Goal: Task Accomplishment & Management: Use online tool/utility

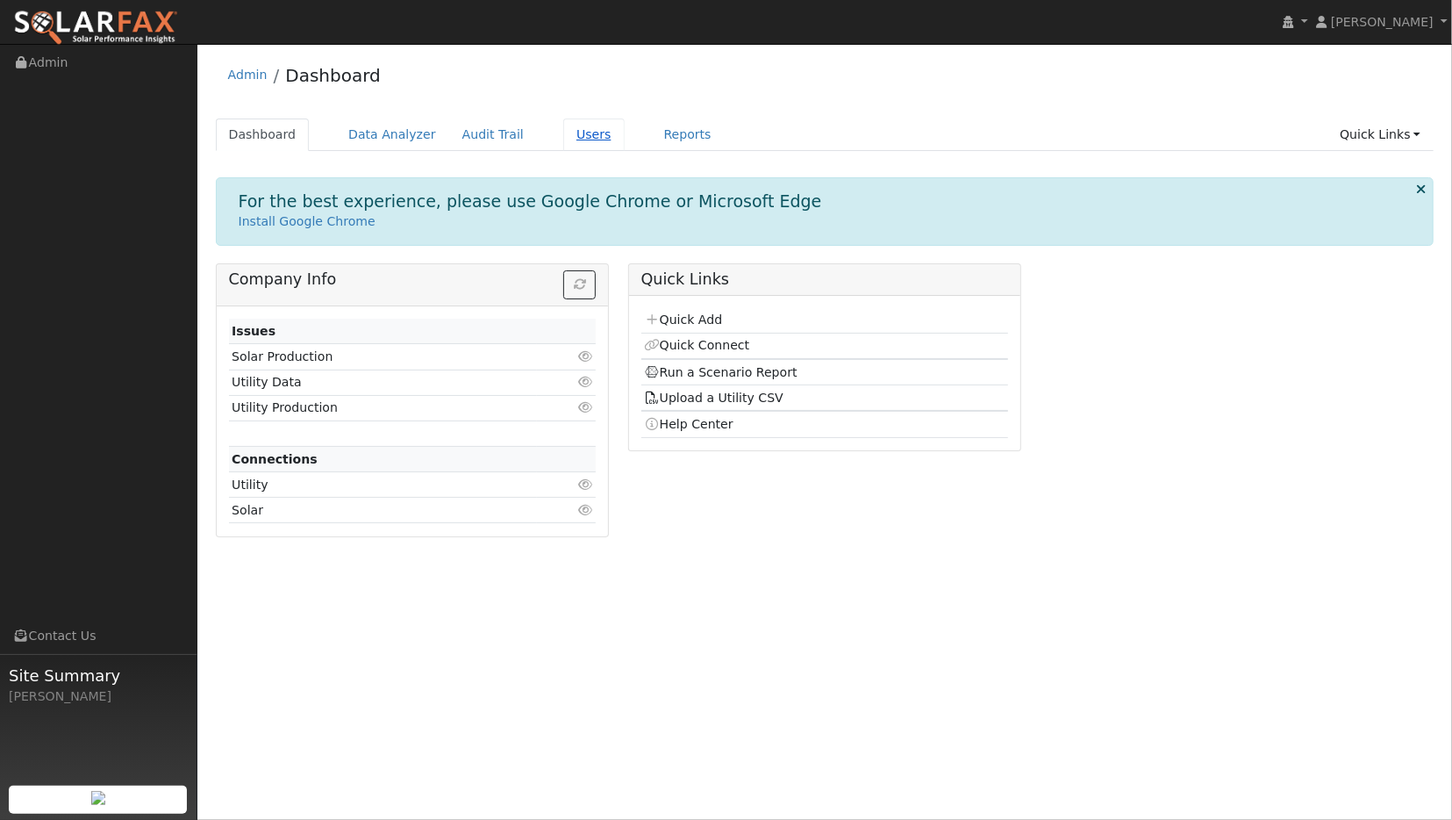
click at [563, 132] on link "Users" at bounding box center [593, 134] width 61 height 32
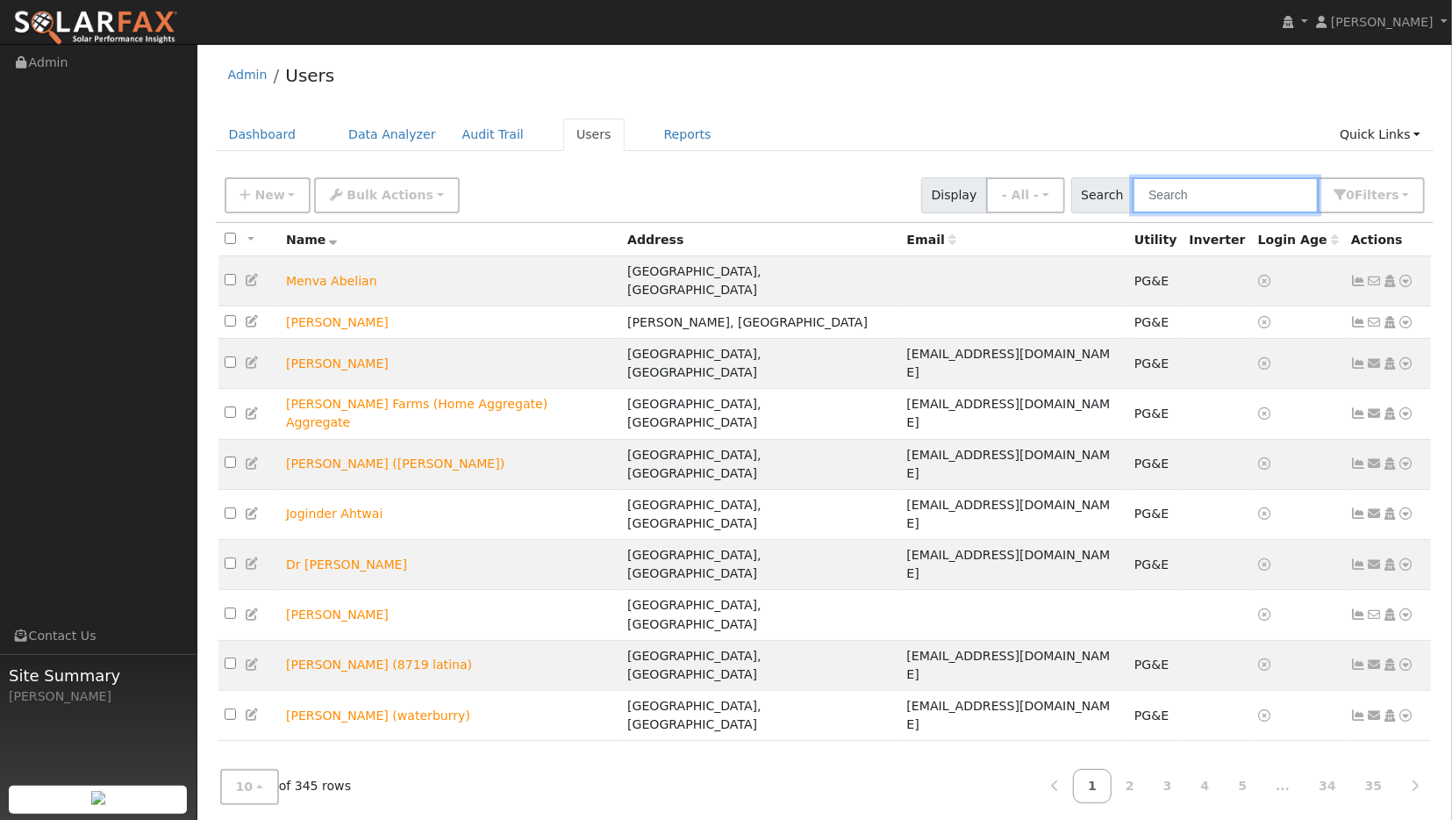
click at [1230, 191] on input "text" at bounding box center [1226, 195] width 186 height 36
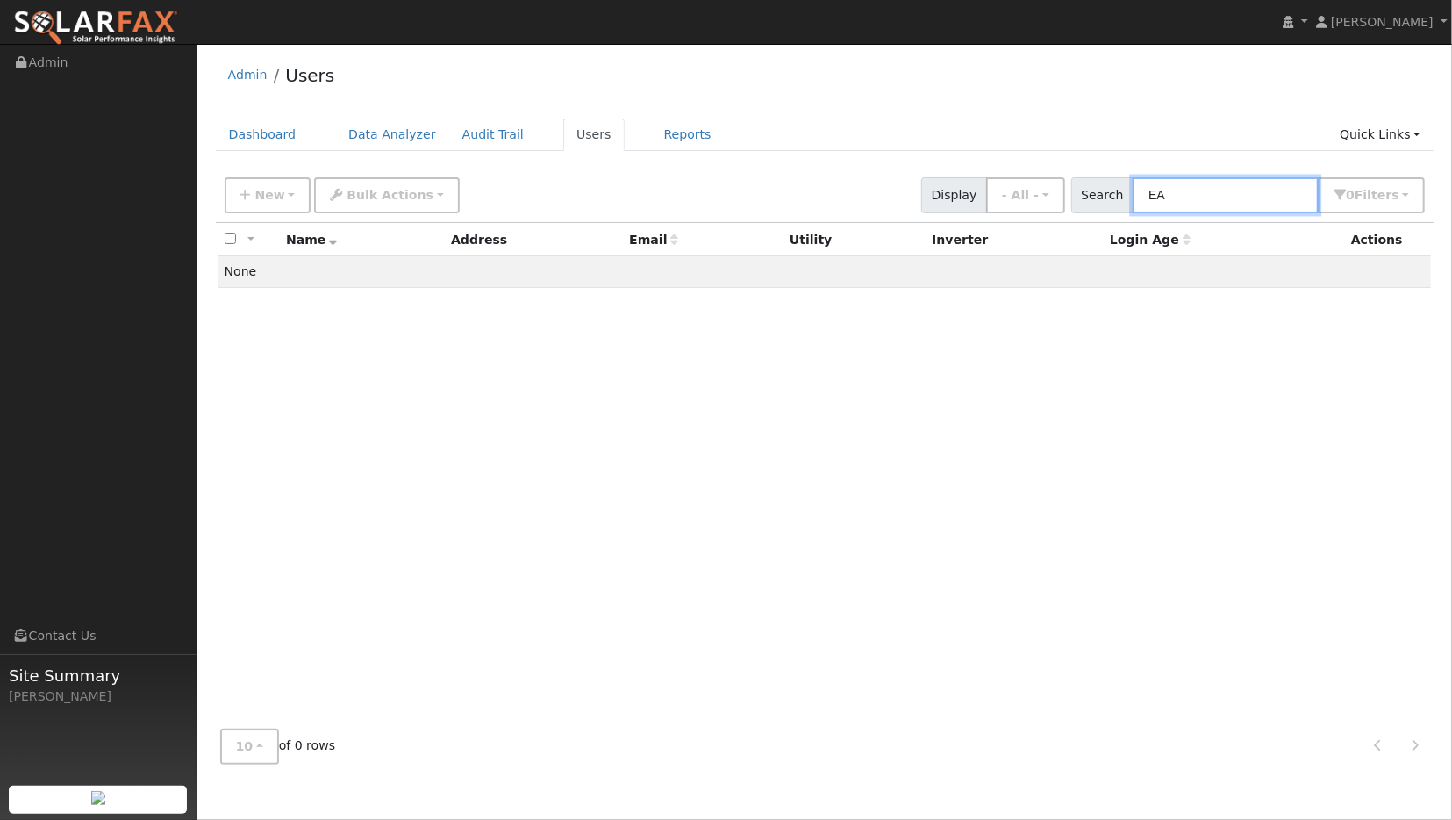
click at [1215, 193] on input "EA" at bounding box center [1226, 195] width 186 height 36
type input "E"
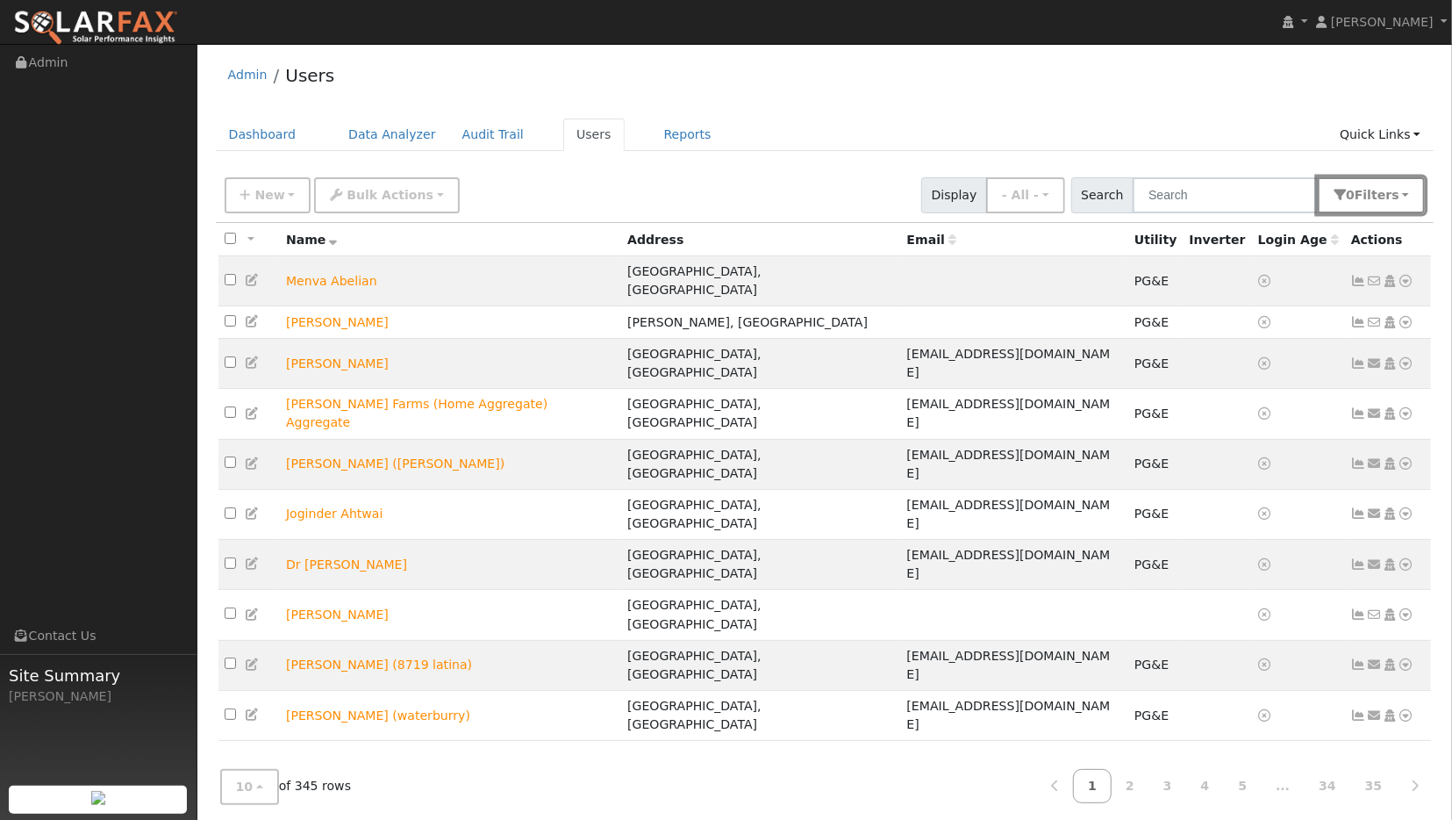
click at [1402, 192] on button "0 Filter s" at bounding box center [1371, 195] width 107 height 36
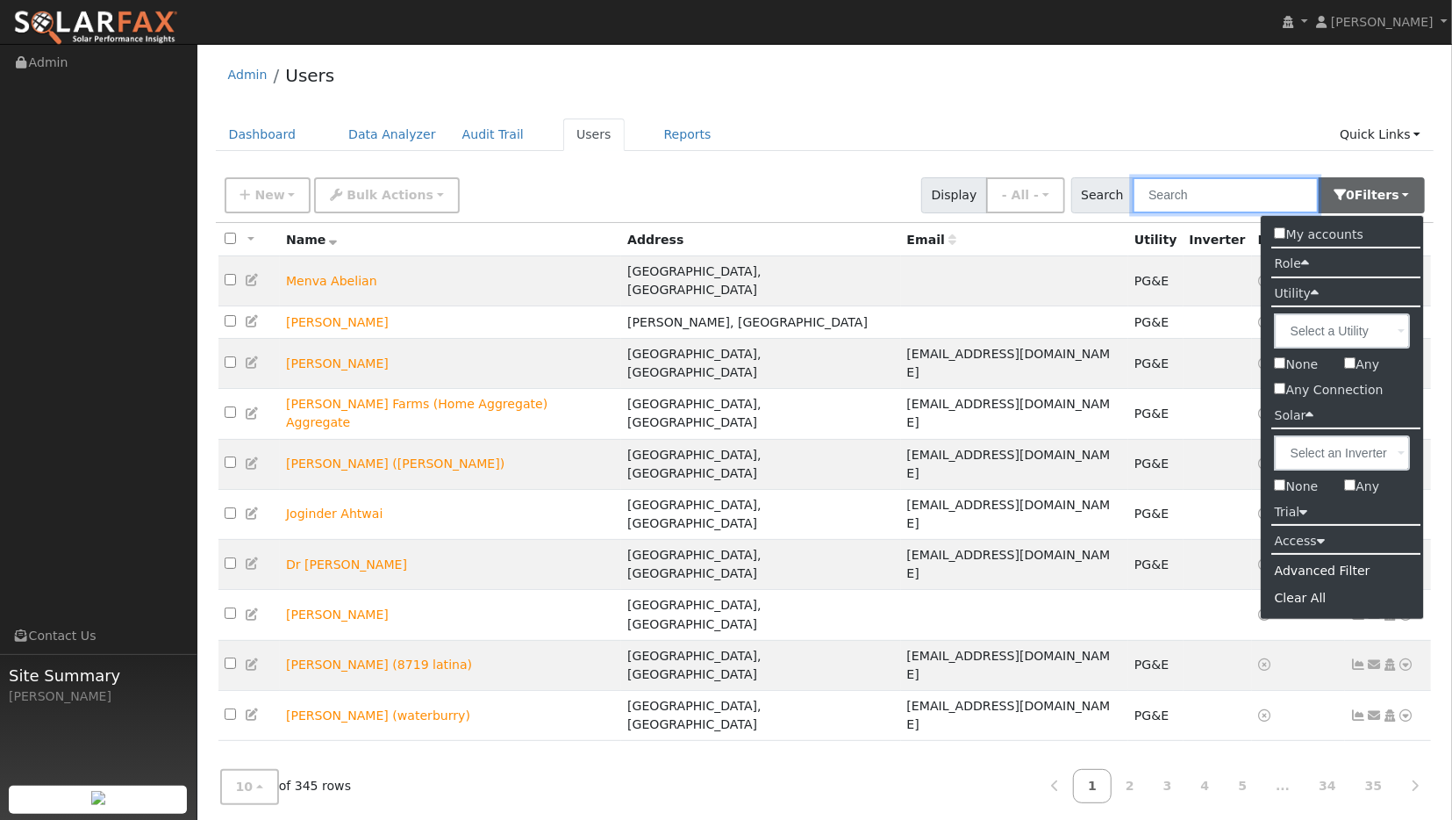
click at [1223, 199] on input "text" at bounding box center [1226, 195] width 186 height 36
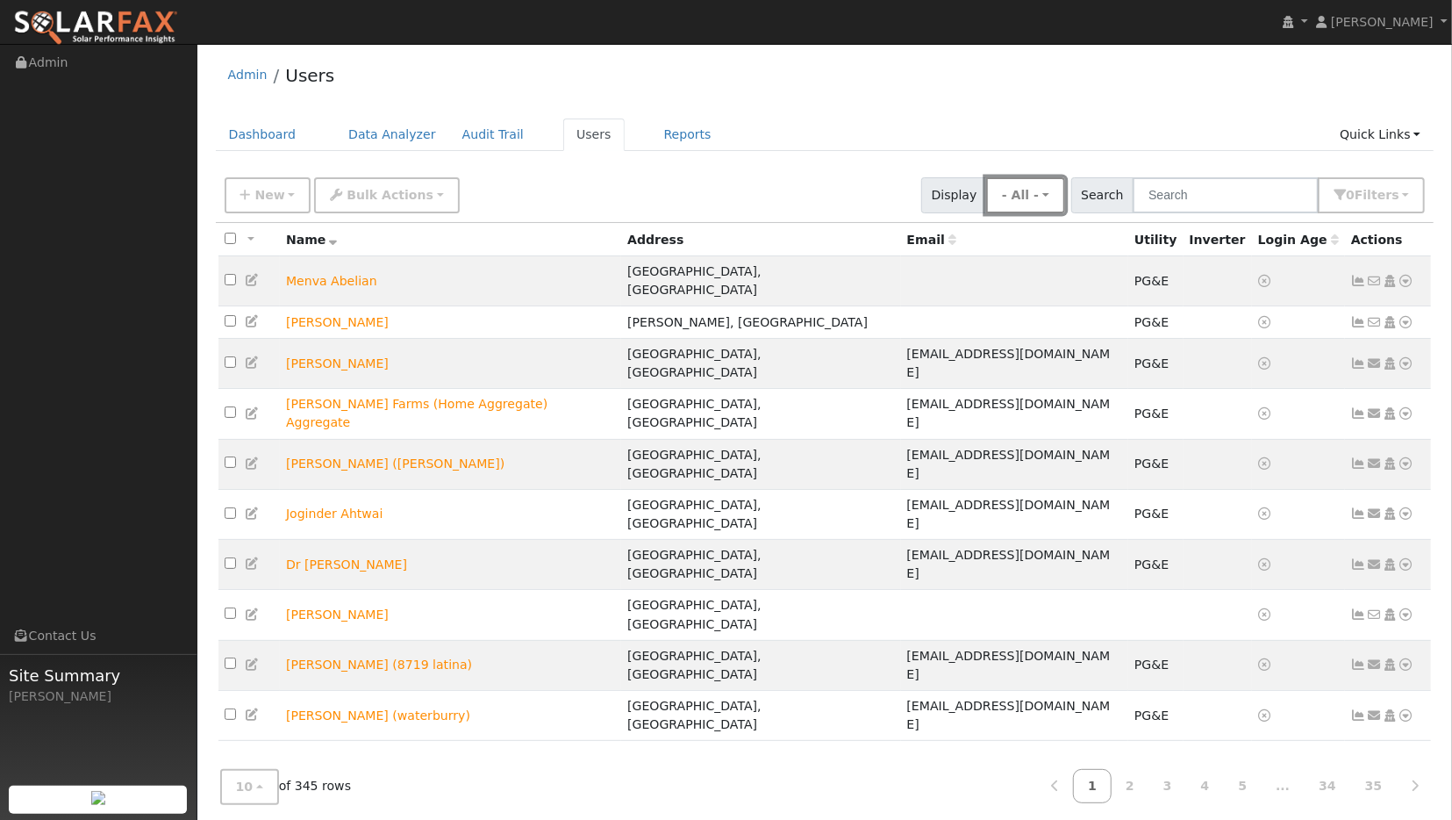
click at [1058, 197] on button "- All -" at bounding box center [1025, 195] width 79 height 36
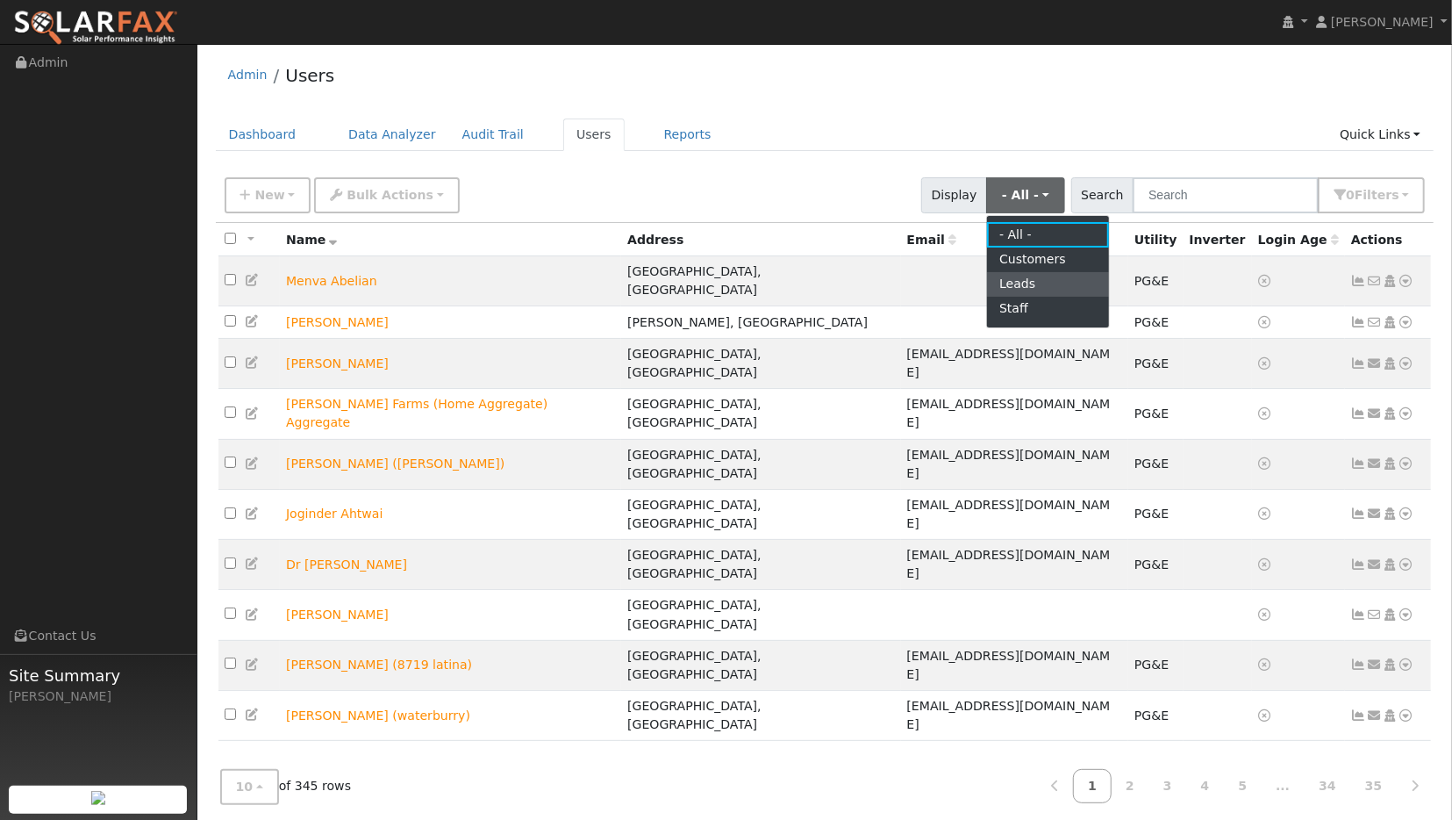
click at [1043, 280] on link "Leads" at bounding box center [1048, 284] width 122 height 25
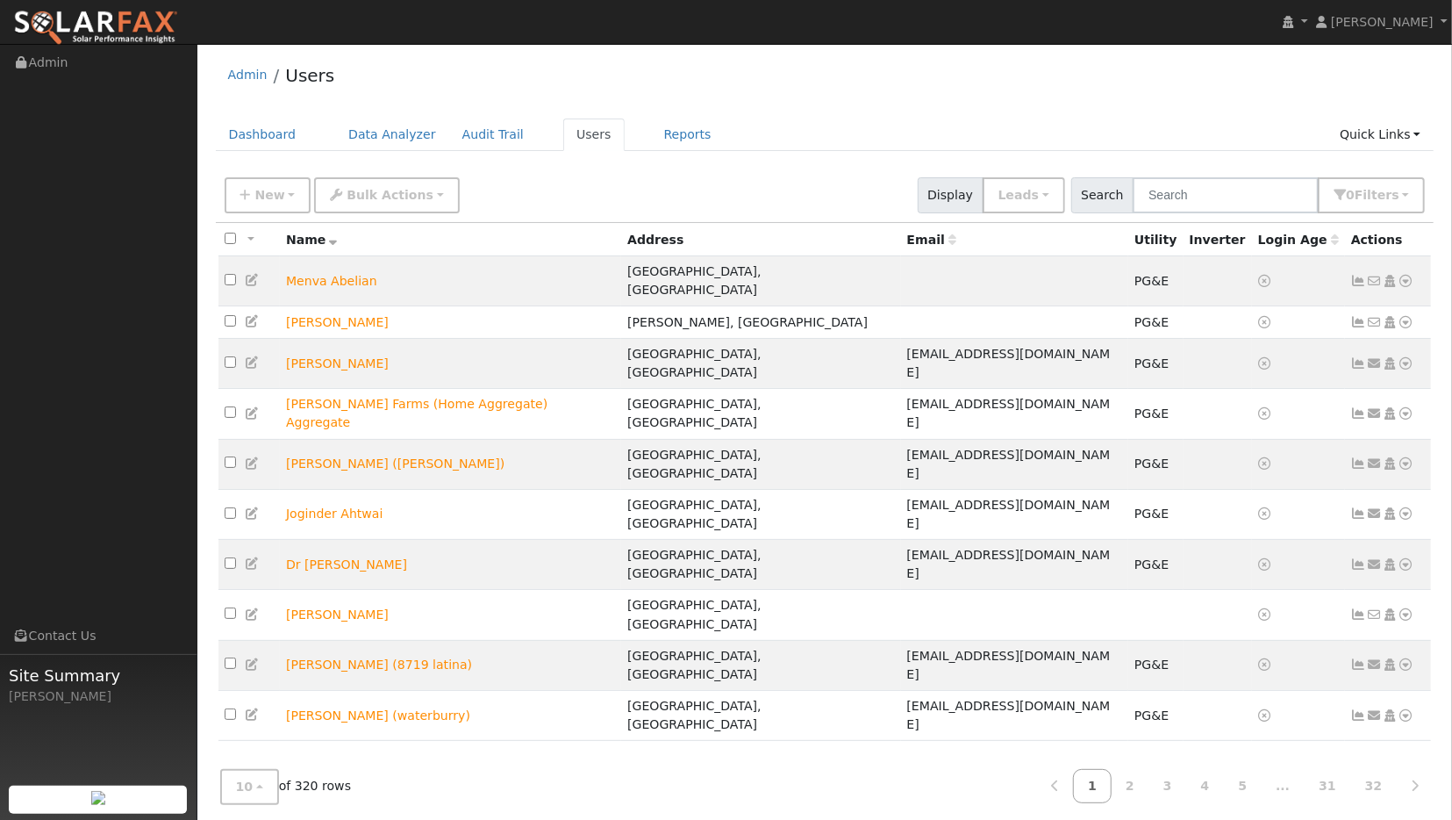
click at [329, 243] on icon at bounding box center [333, 239] width 8 height 12
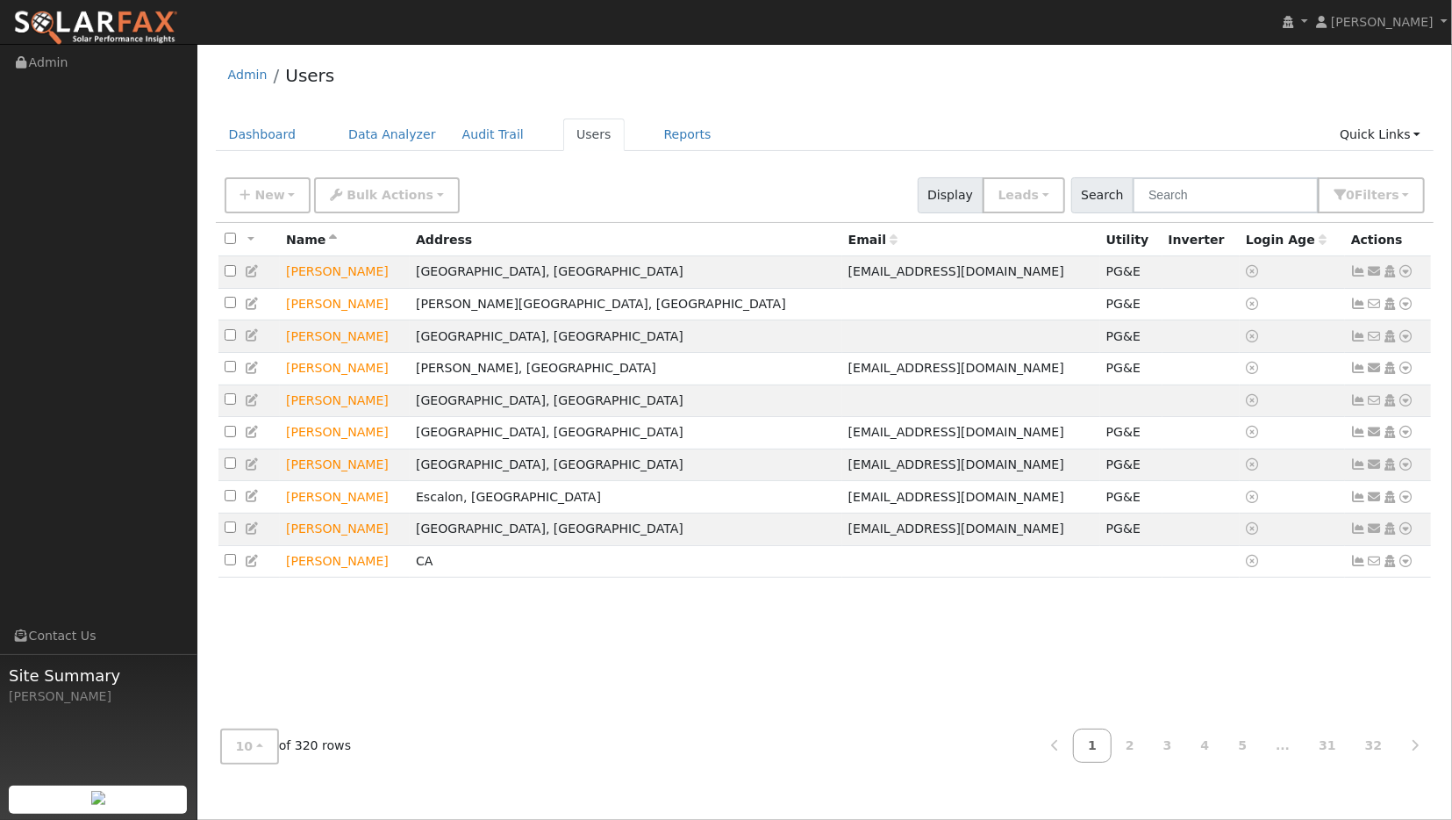
click at [329, 243] on icon at bounding box center [333, 239] width 8 height 12
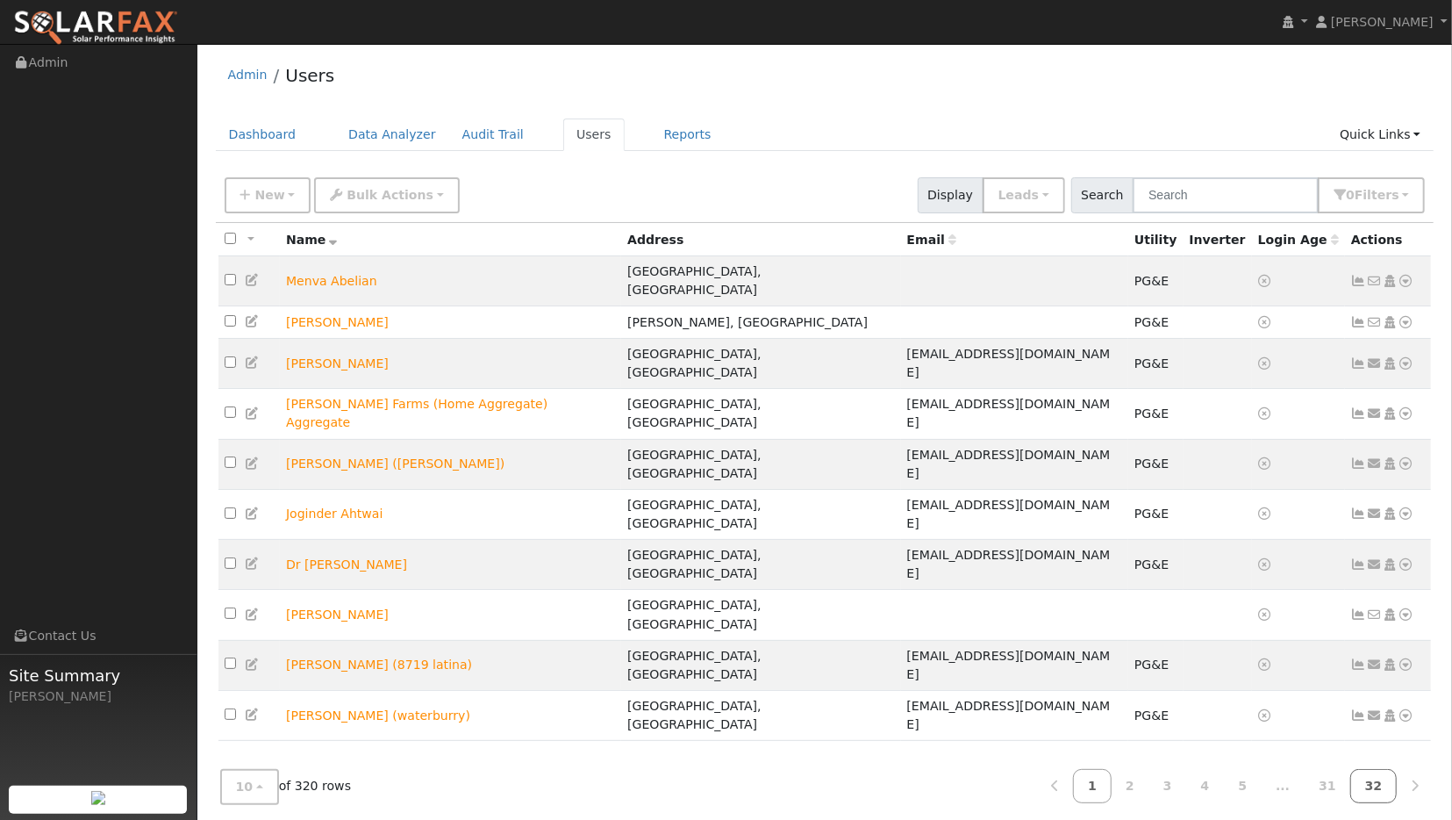
click at [1375, 769] on link "32" at bounding box center [1374, 786] width 47 height 34
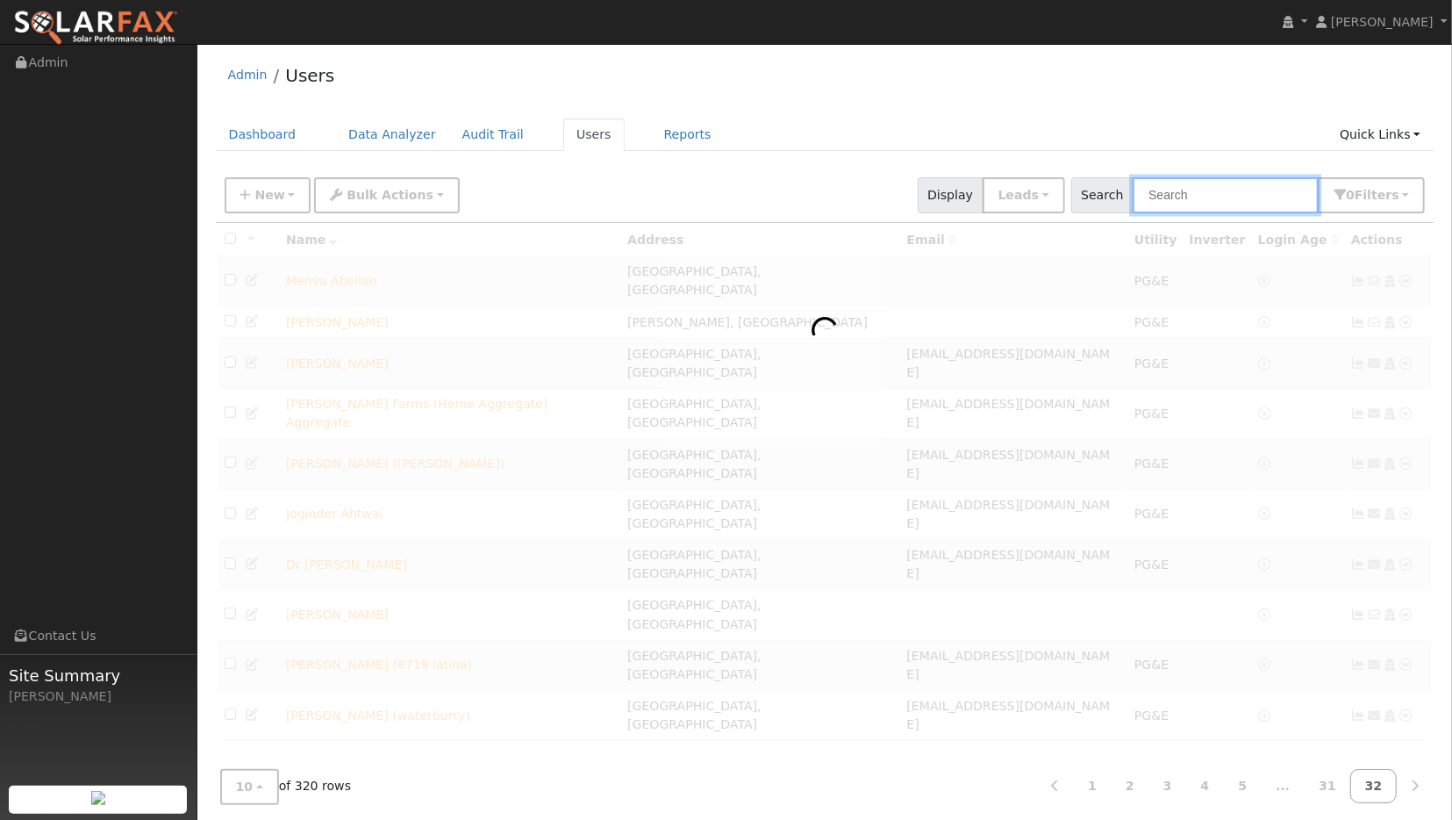
click at [1226, 197] on input "text" at bounding box center [1226, 195] width 186 height 36
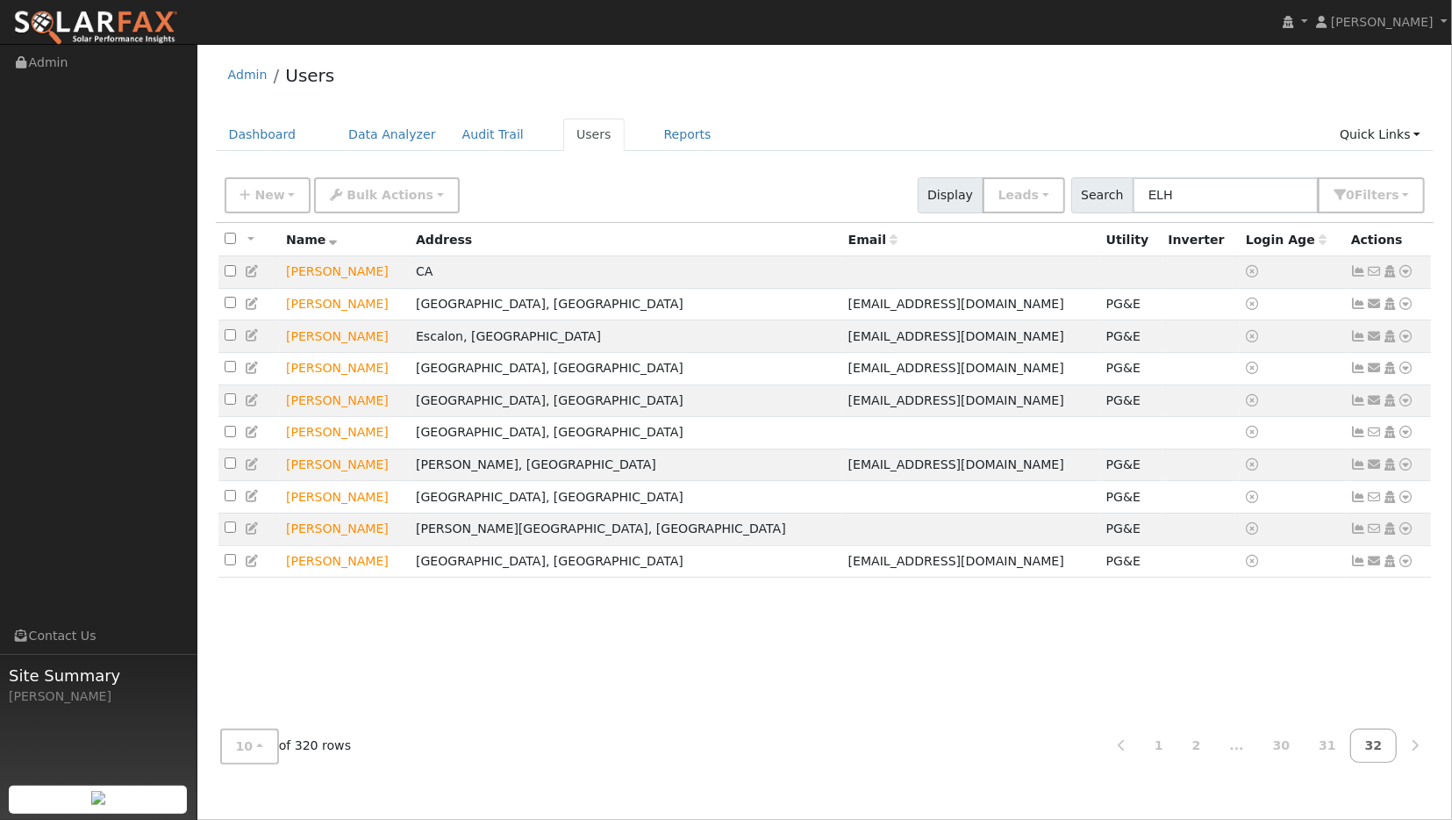
click at [1410, 270] on icon at bounding box center [1407, 271] width 16 height 12
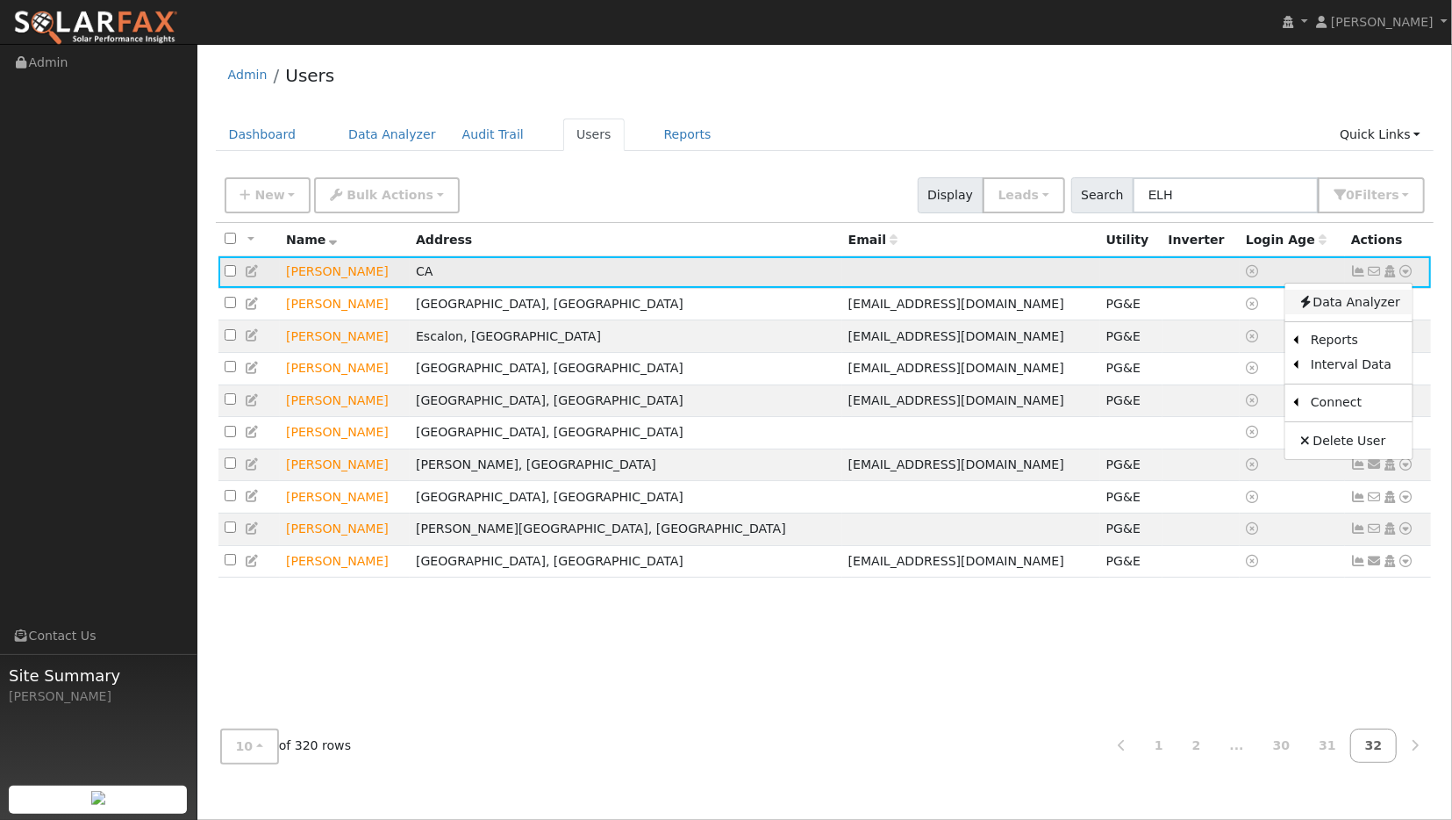
click at [1339, 298] on link "Data Analyzer" at bounding box center [1349, 302] width 127 height 25
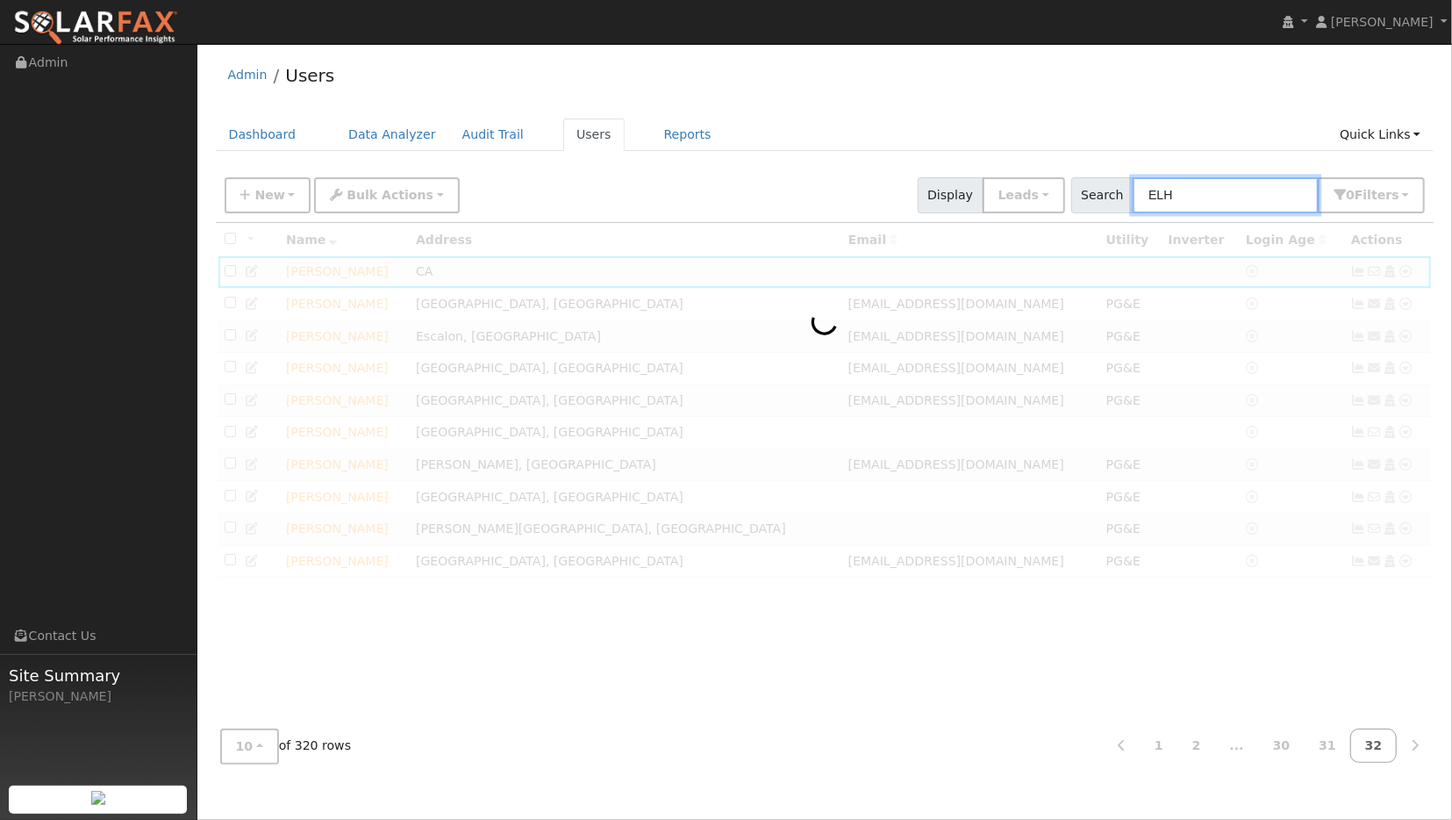
click at [1228, 192] on input "ELH" at bounding box center [1226, 195] width 186 height 36
type input "E"
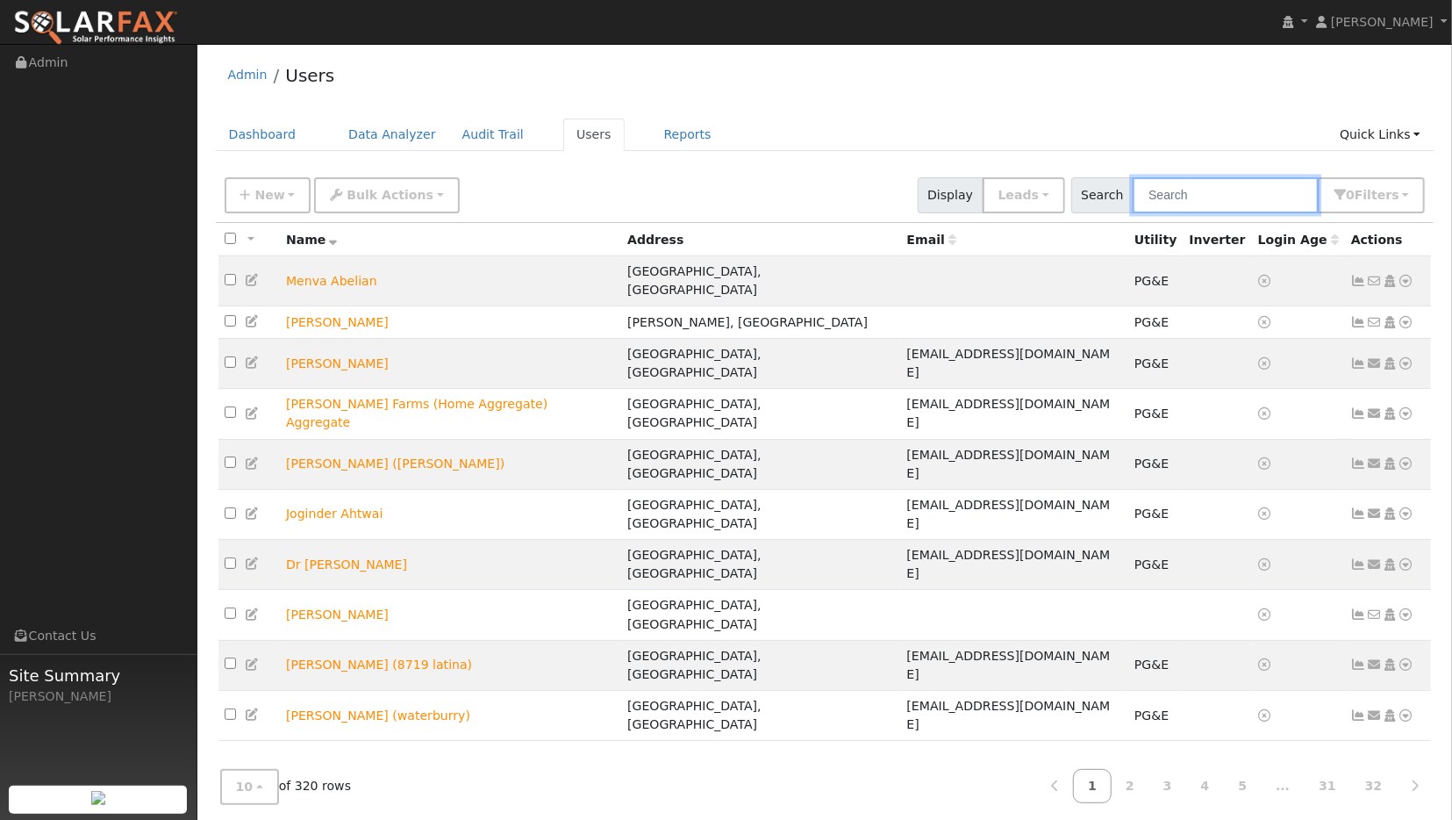
click at [1187, 190] on input "text" at bounding box center [1226, 195] width 186 height 36
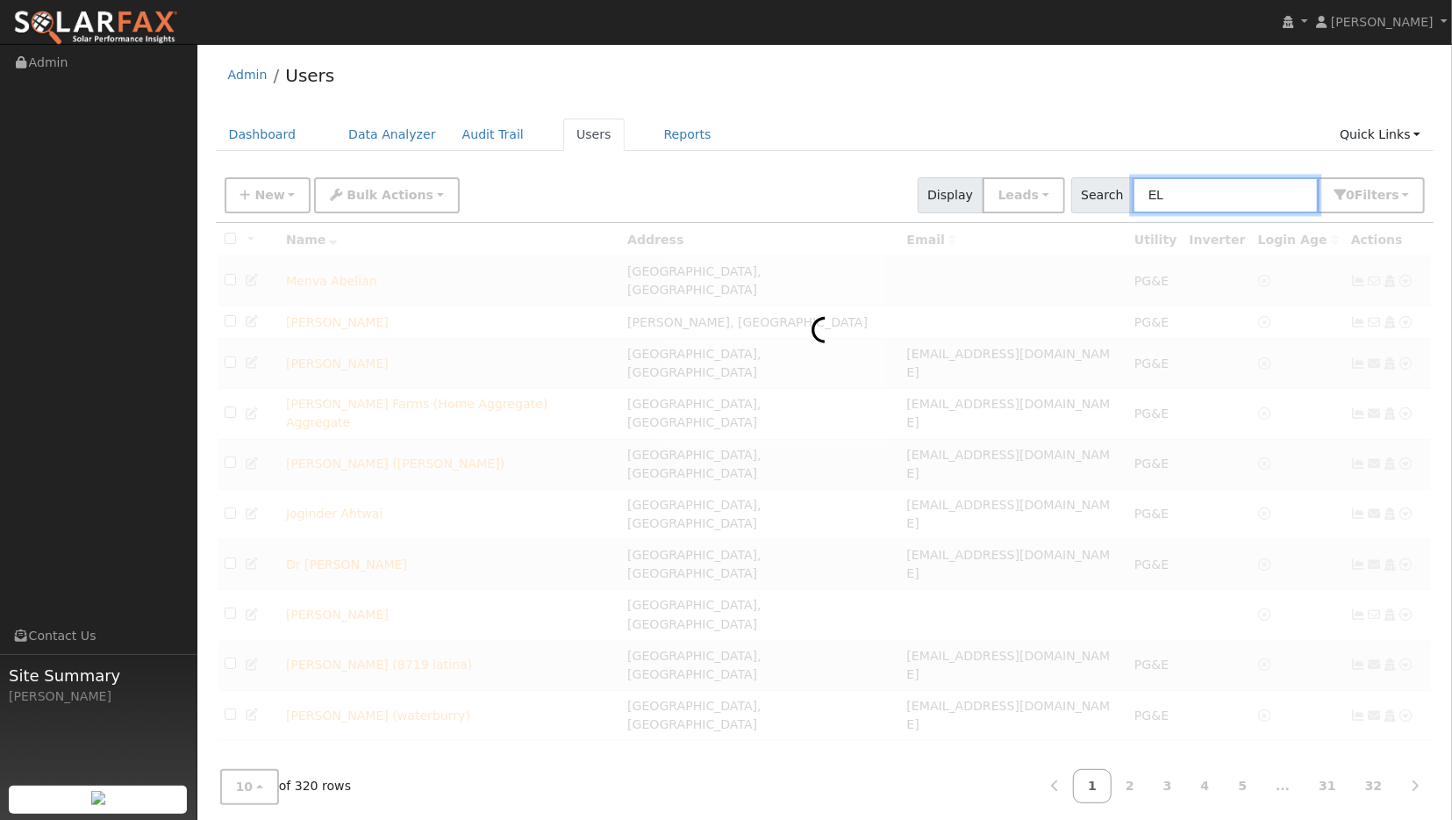
type input "ELH"
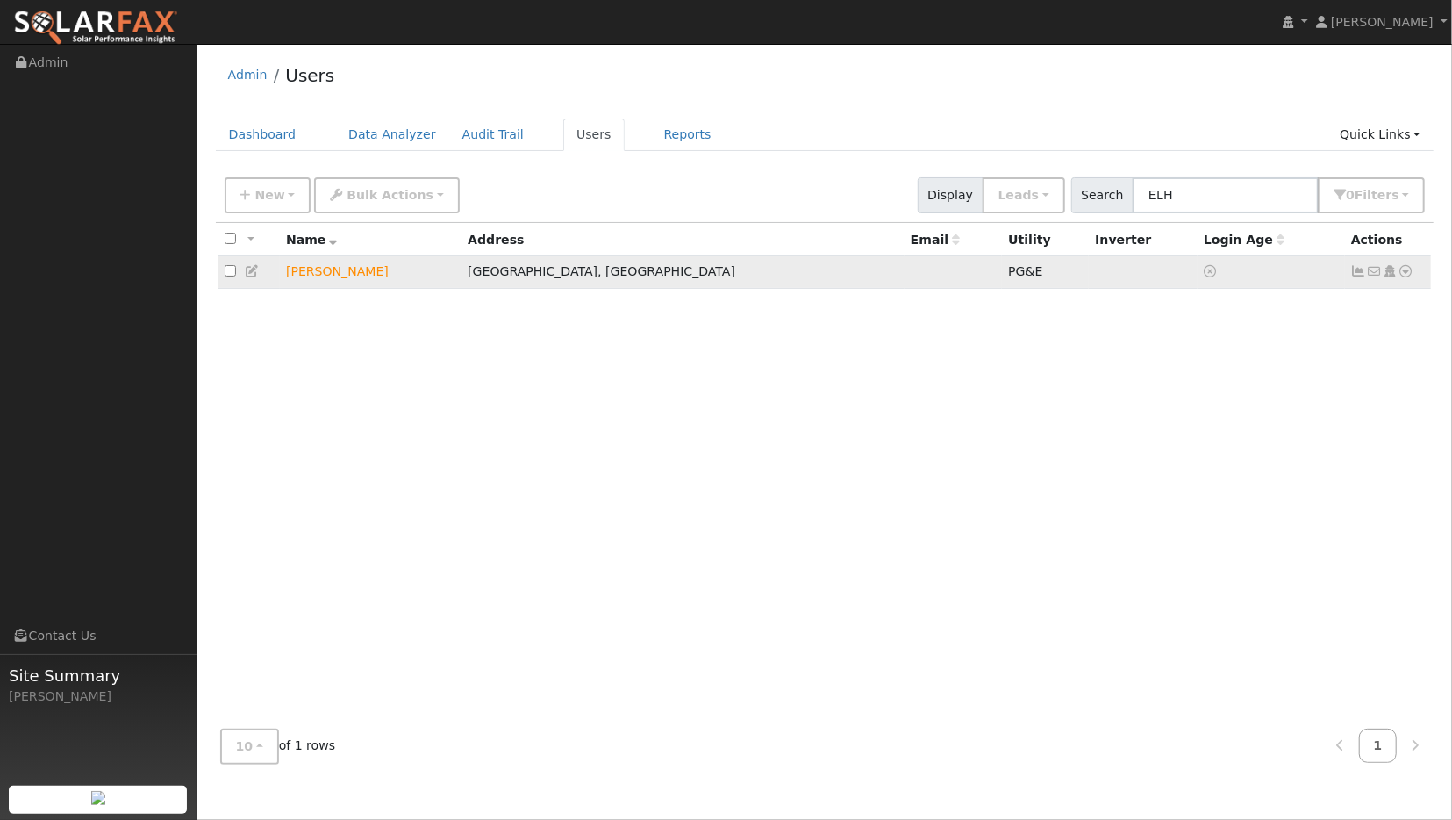
click at [1407, 274] on icon at bounding box center [1407, 271] width 16 height 12
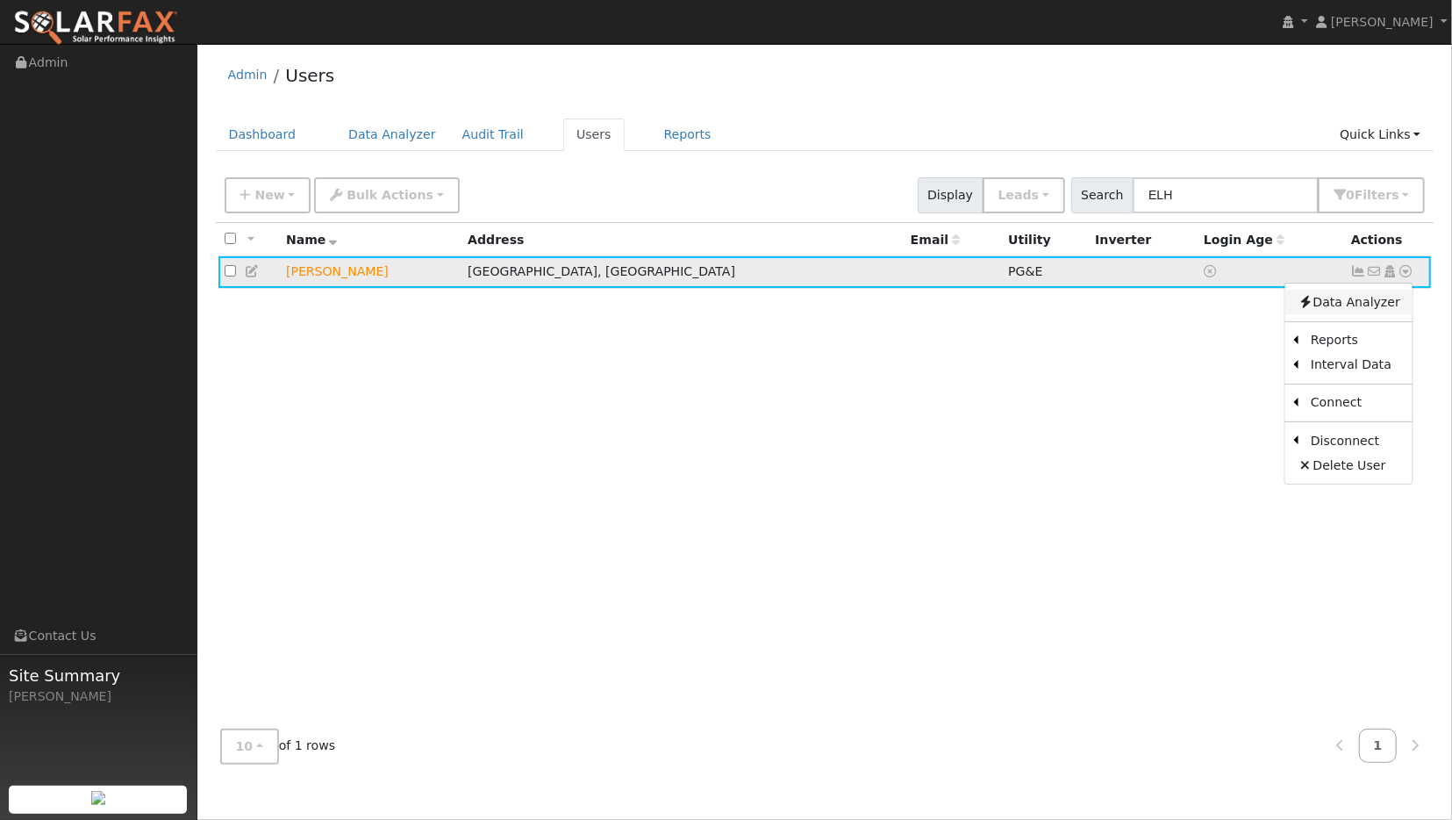
click at [1354, 305] on link "Data Analyzer" at bounding box center [1349, 302] width 127 height 25
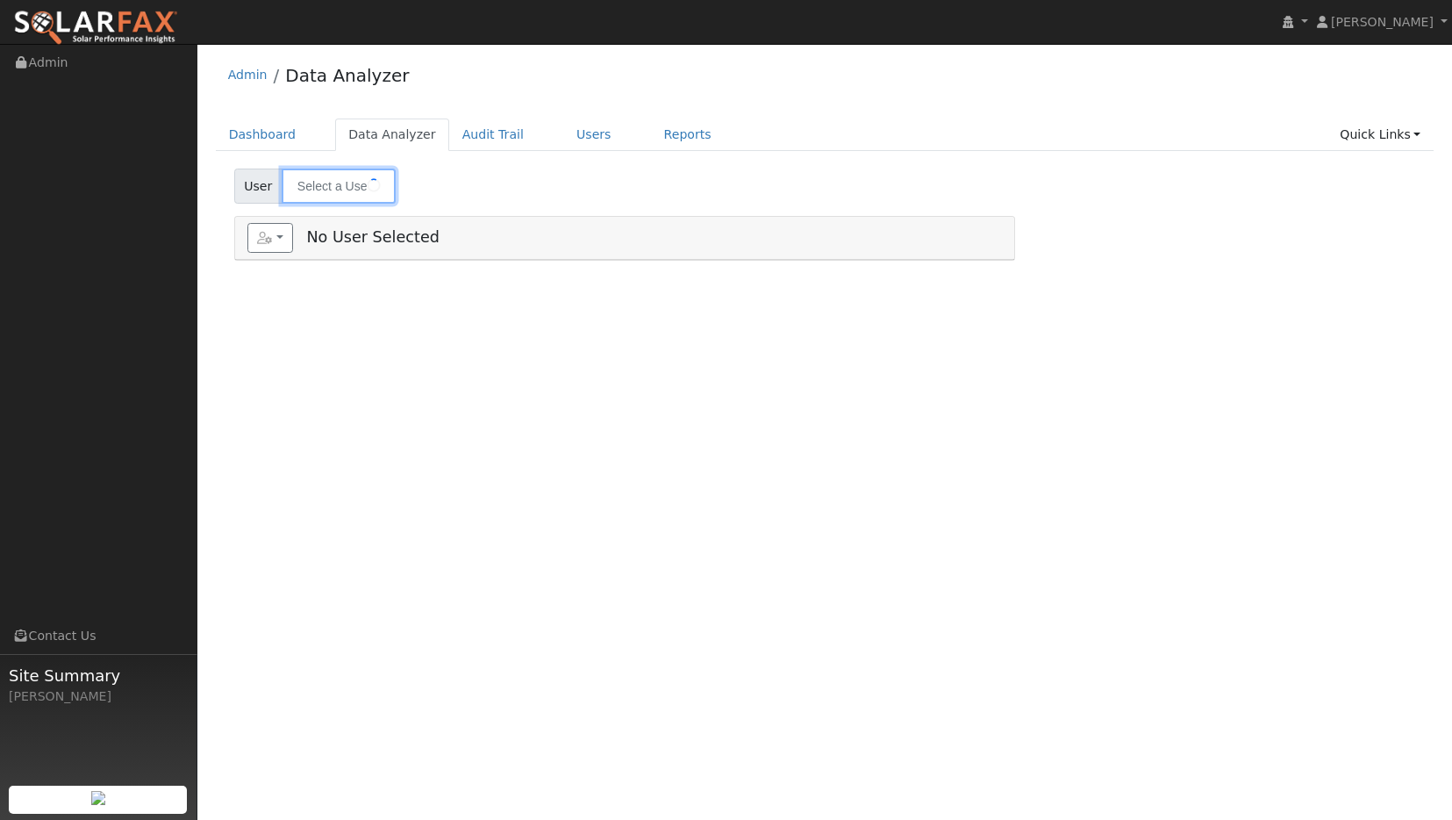
type input "Raymond Westberg"
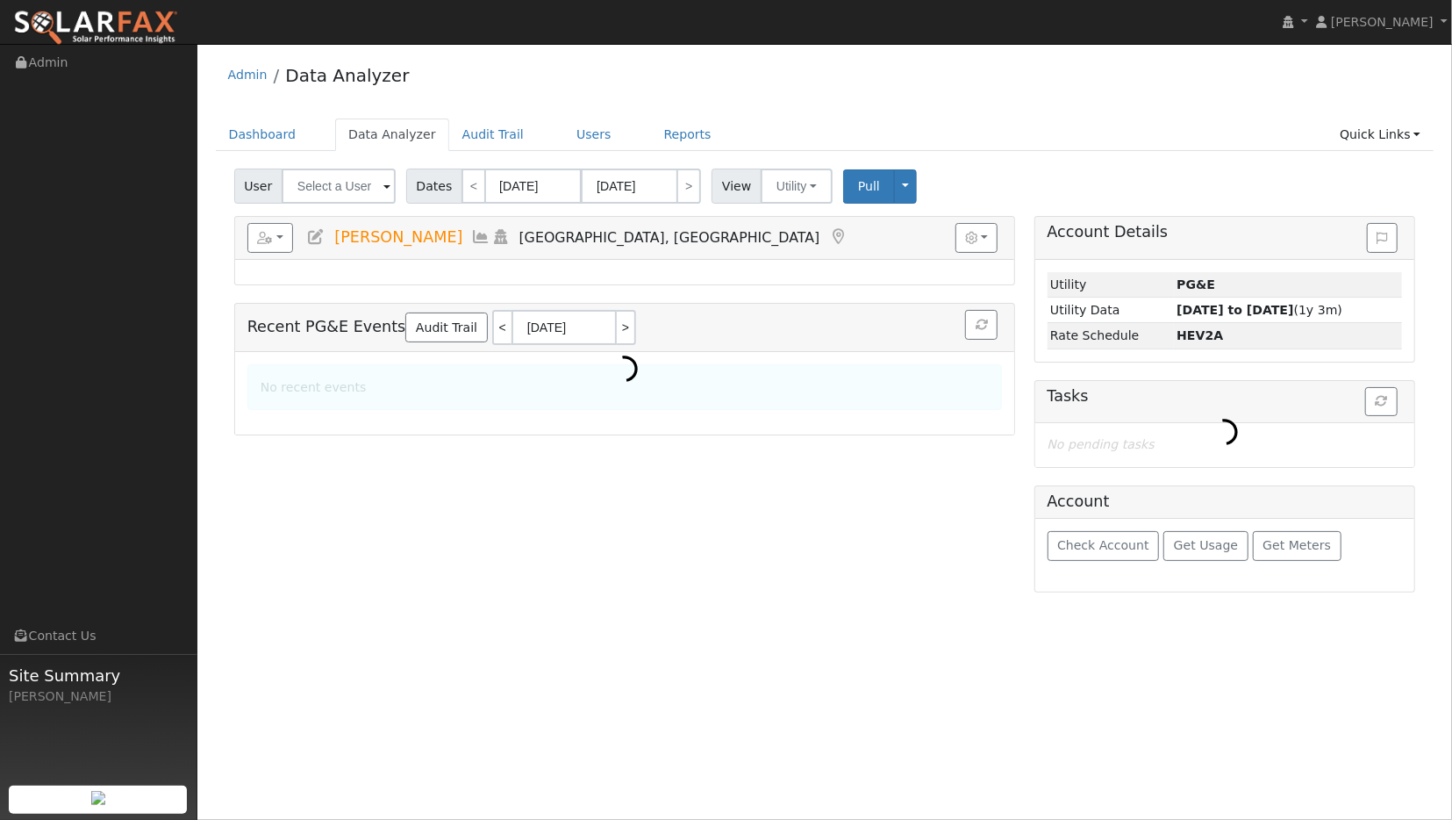
type input "[PERSON_NAME]"
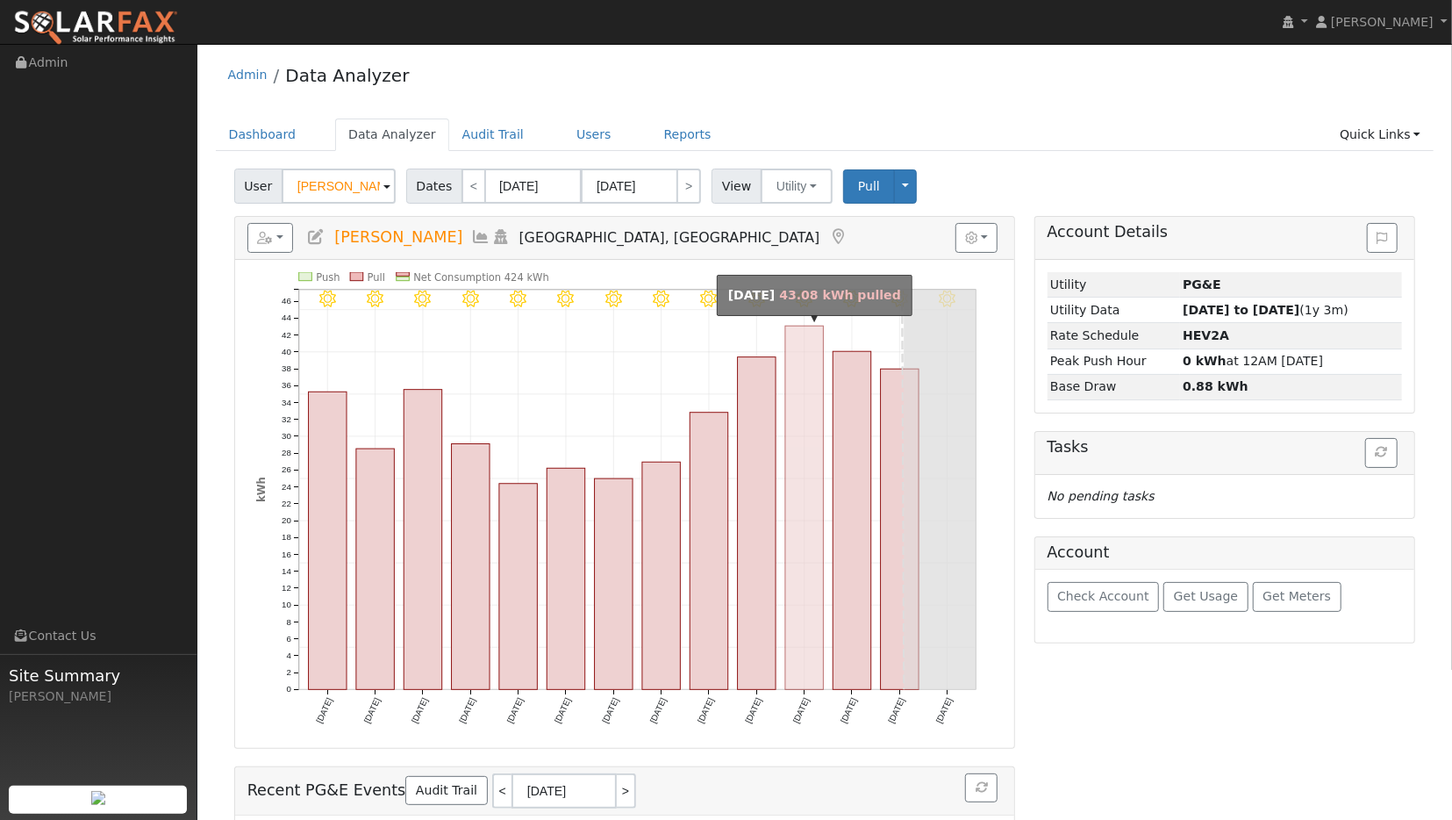
click at [809, 450] on rect "onclick=""" at bounding box center [804, 508] width 39 height 364
type input "08/09/2025"
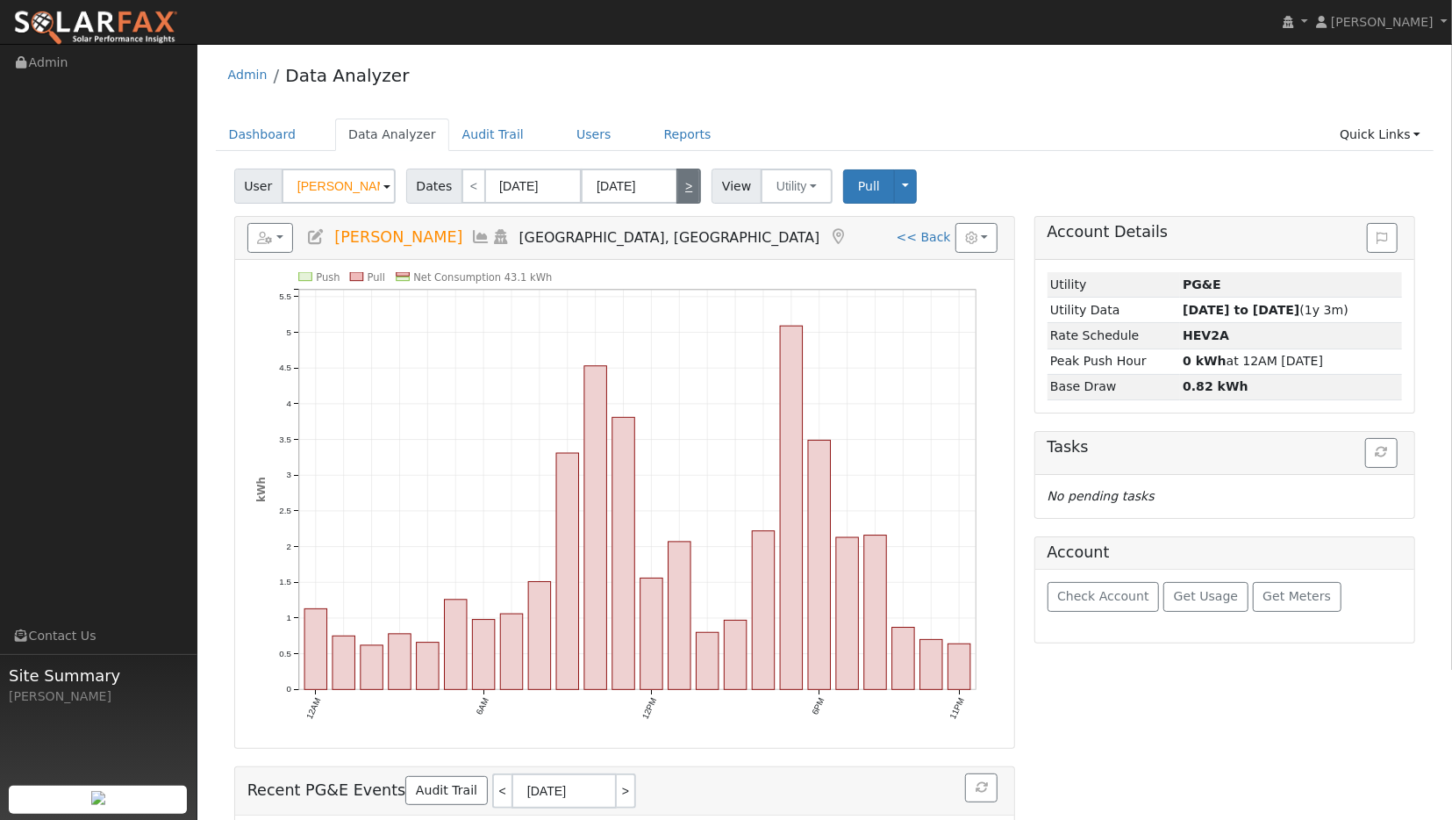
click at [677, 185] on link ">" at bounding box center [689, 186] width 25 height 35
type input "08/10/2025"
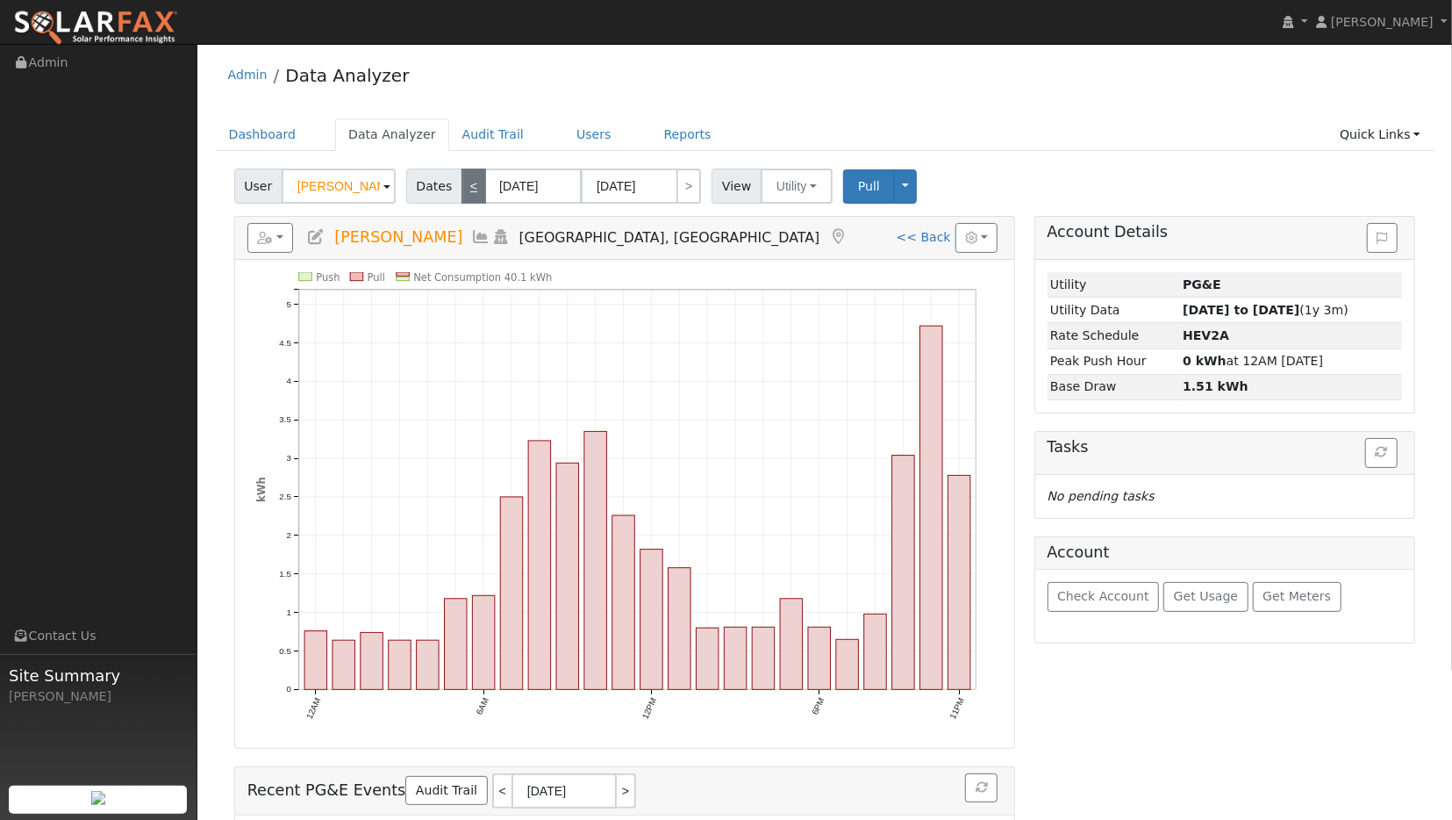
click at [462, 182] on link "<" at bounding box center [474, 186] width 25 height 35
type input "08/09/2025"
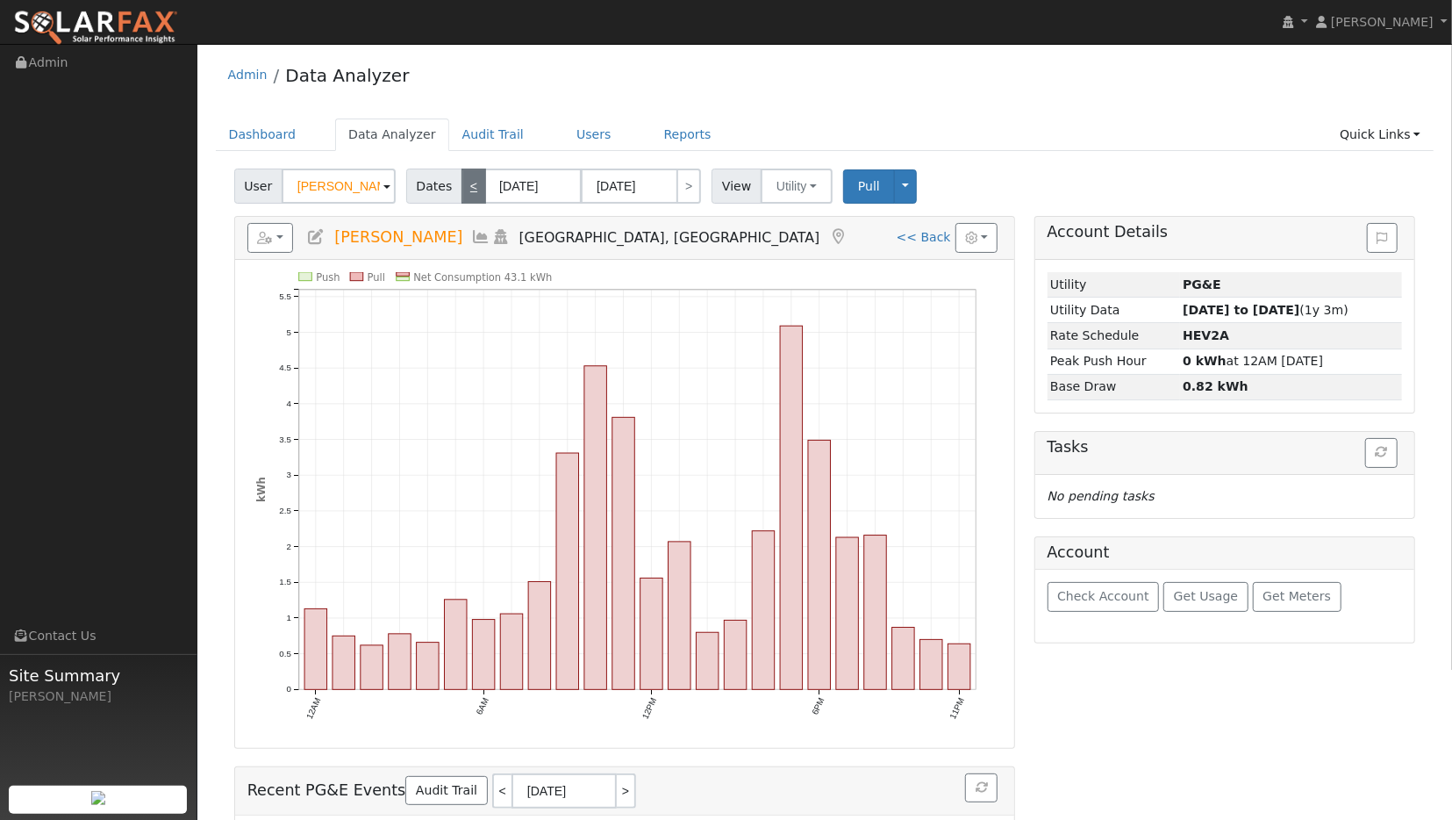
click at [464, 188] on link "<" at bounding box center [474, 186] width 25 height 35
type input "08/08/2025"
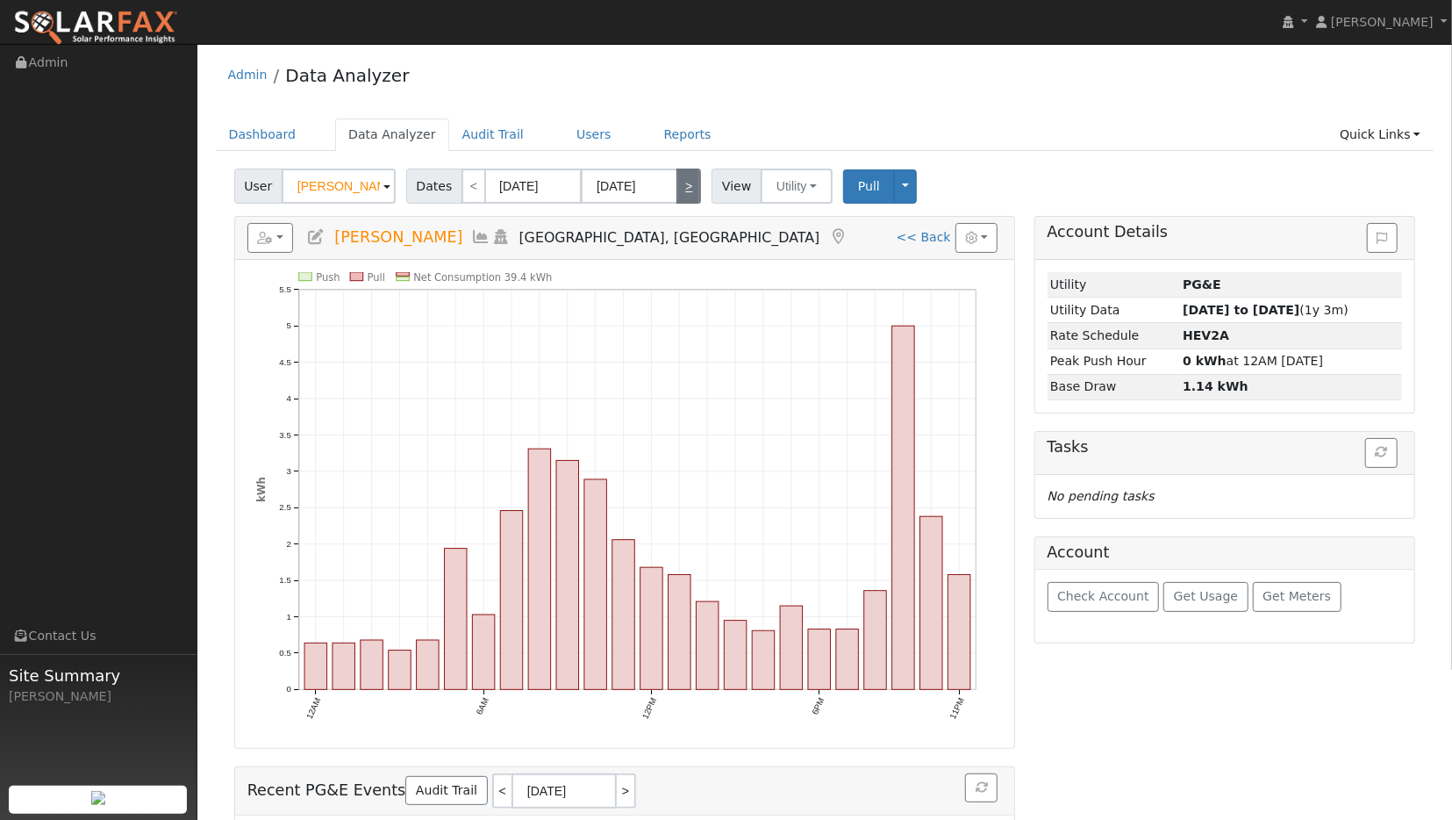
click at [680, 186] on link ">" at bounding box center [689, 186] width 25 height 35
type input "08/09/2025"
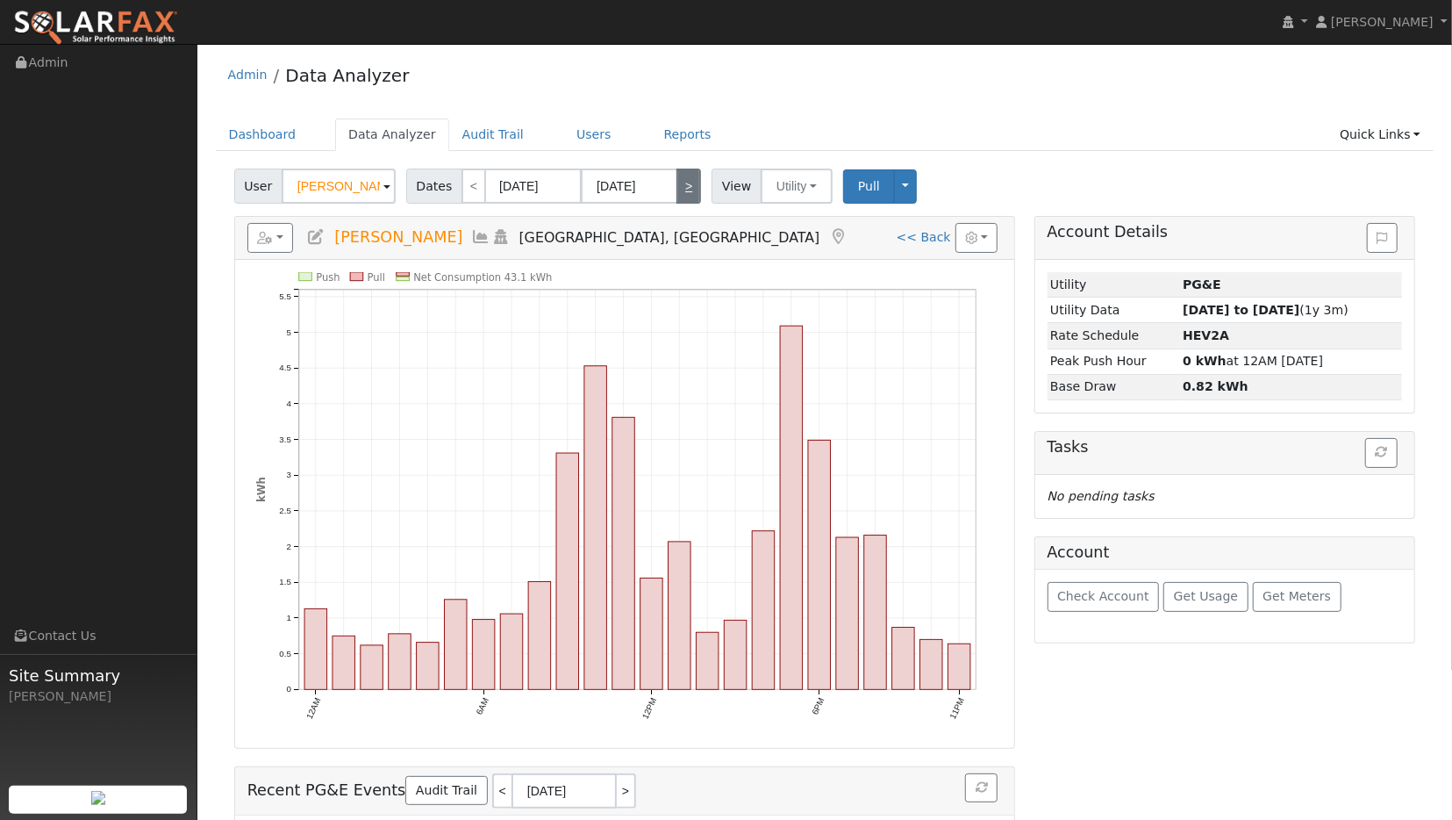
click at [680, 186] on link ">" at bounding box center [689, 186] width 25 height 35
type input "08/10/2025"
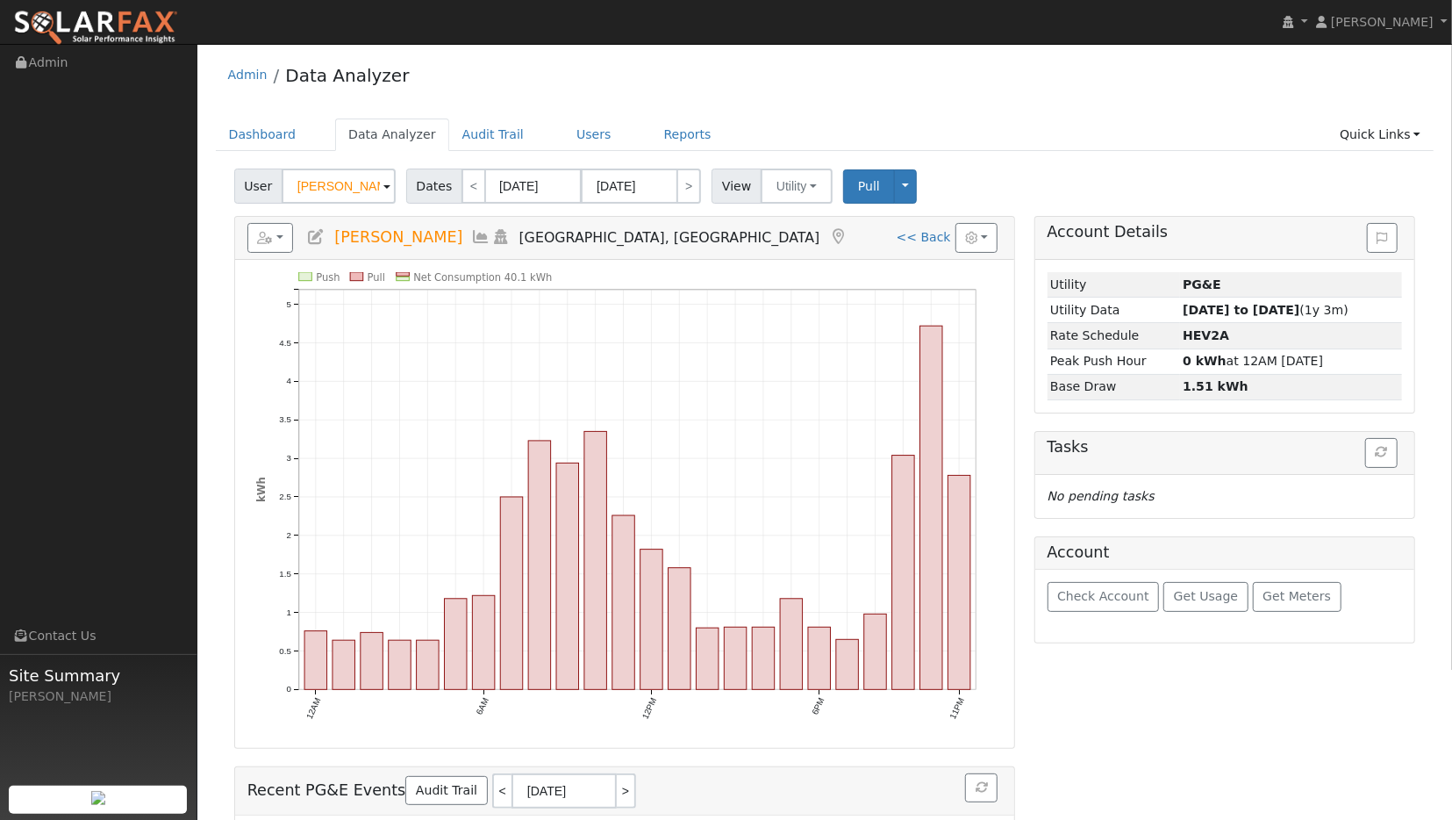
click at [472, 229] on icon at bounding box center [481, 237] width 19 height 16
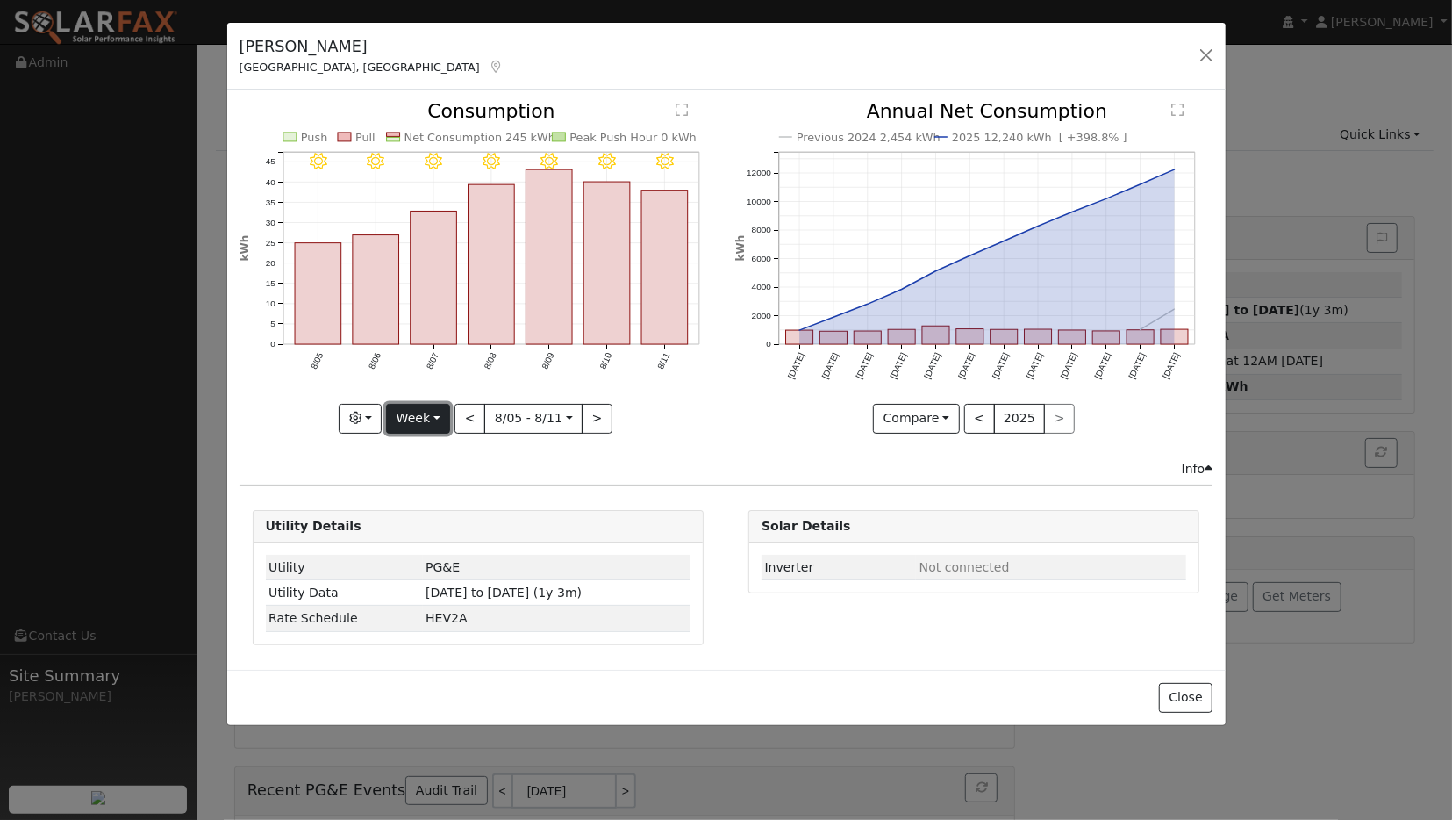
click at [429, 413] on button "Week" at bounding box center [418, 419] width 64 height 30
click at [426, 524] on link "Year" at bounding box center [448, 527] width 122 height 25
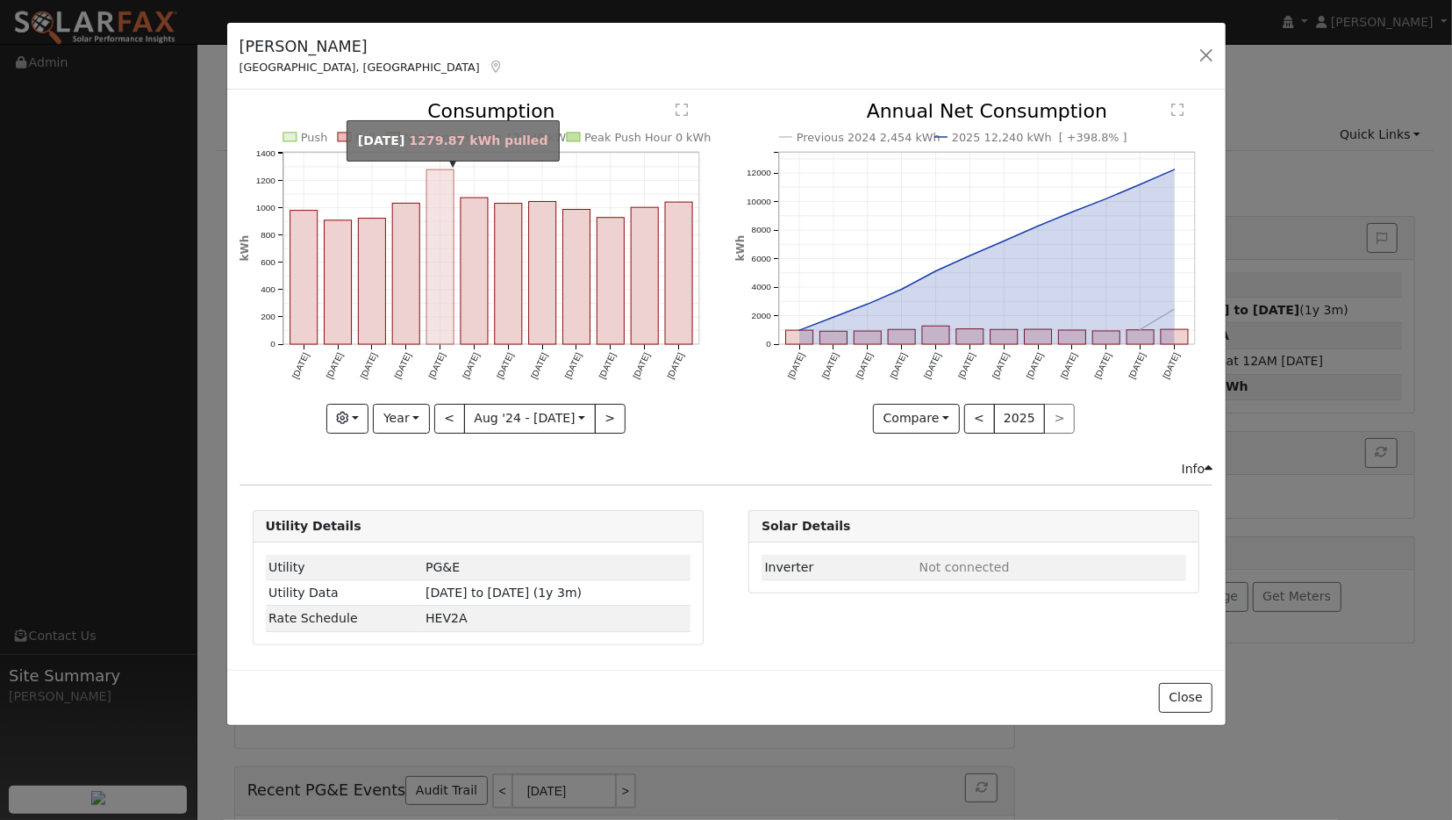
click at [445, 272] on rect "onclick=""" at bounding box center [440, 257] width 27 height 175
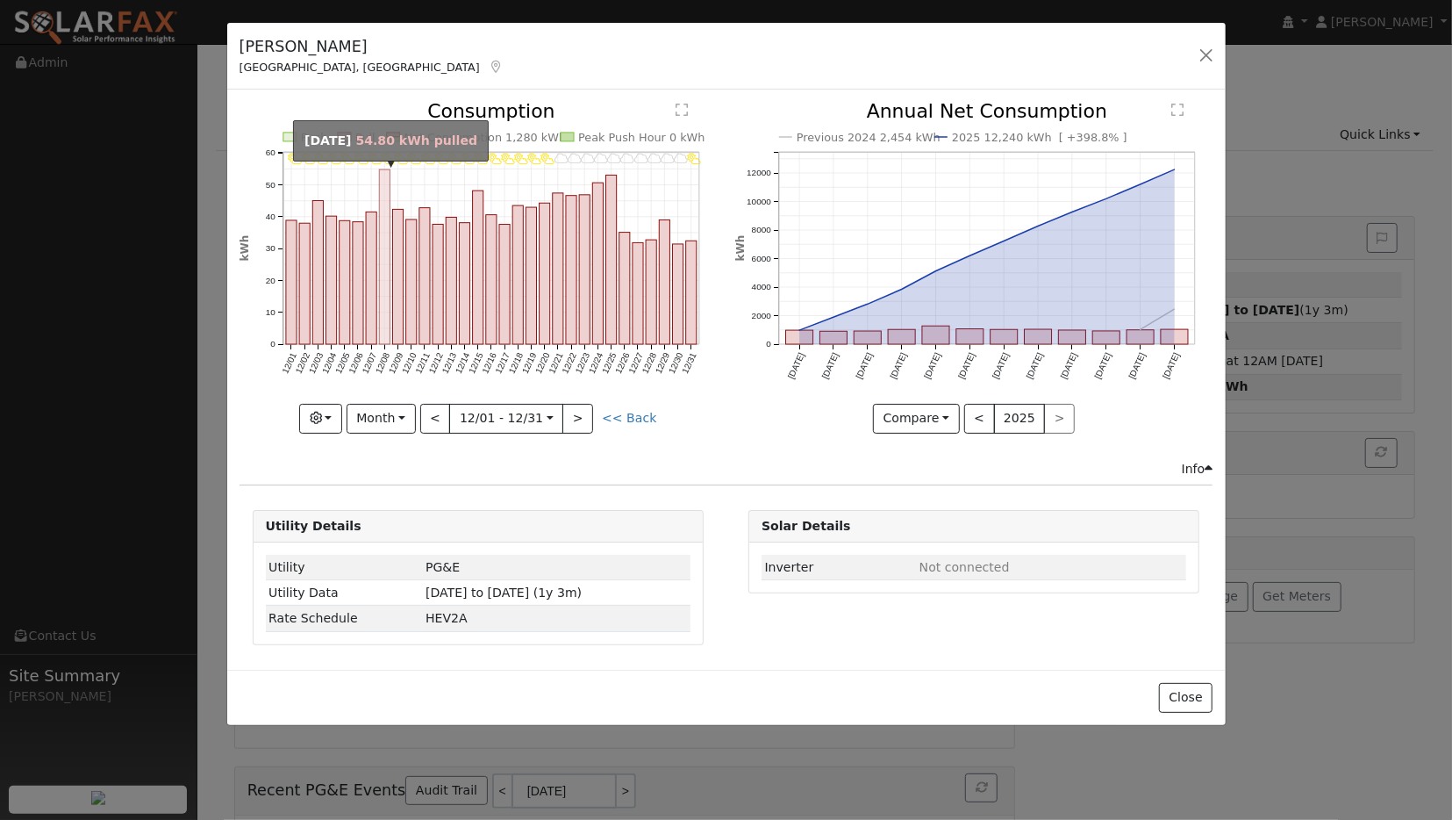
click at [382, 181] on rect "onclick=""" at bounding box center [384, 257] width 11 height 175
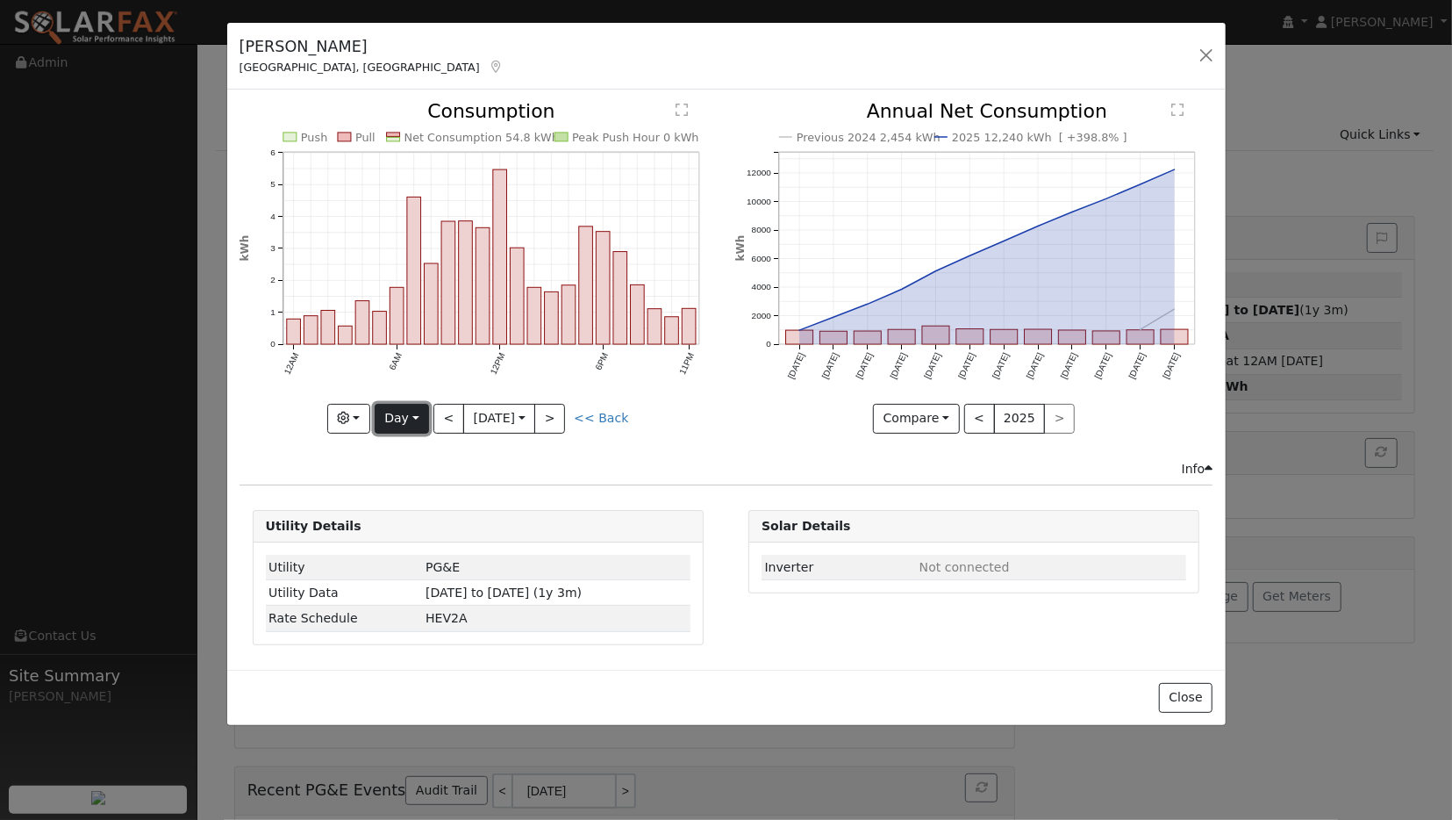
click at [407, 424] on button "Day" at bounding box center [402, 419] width 54 height 30
click at [407, 522] on link "Year" at bounding box center [437, 527] width 122 height 25
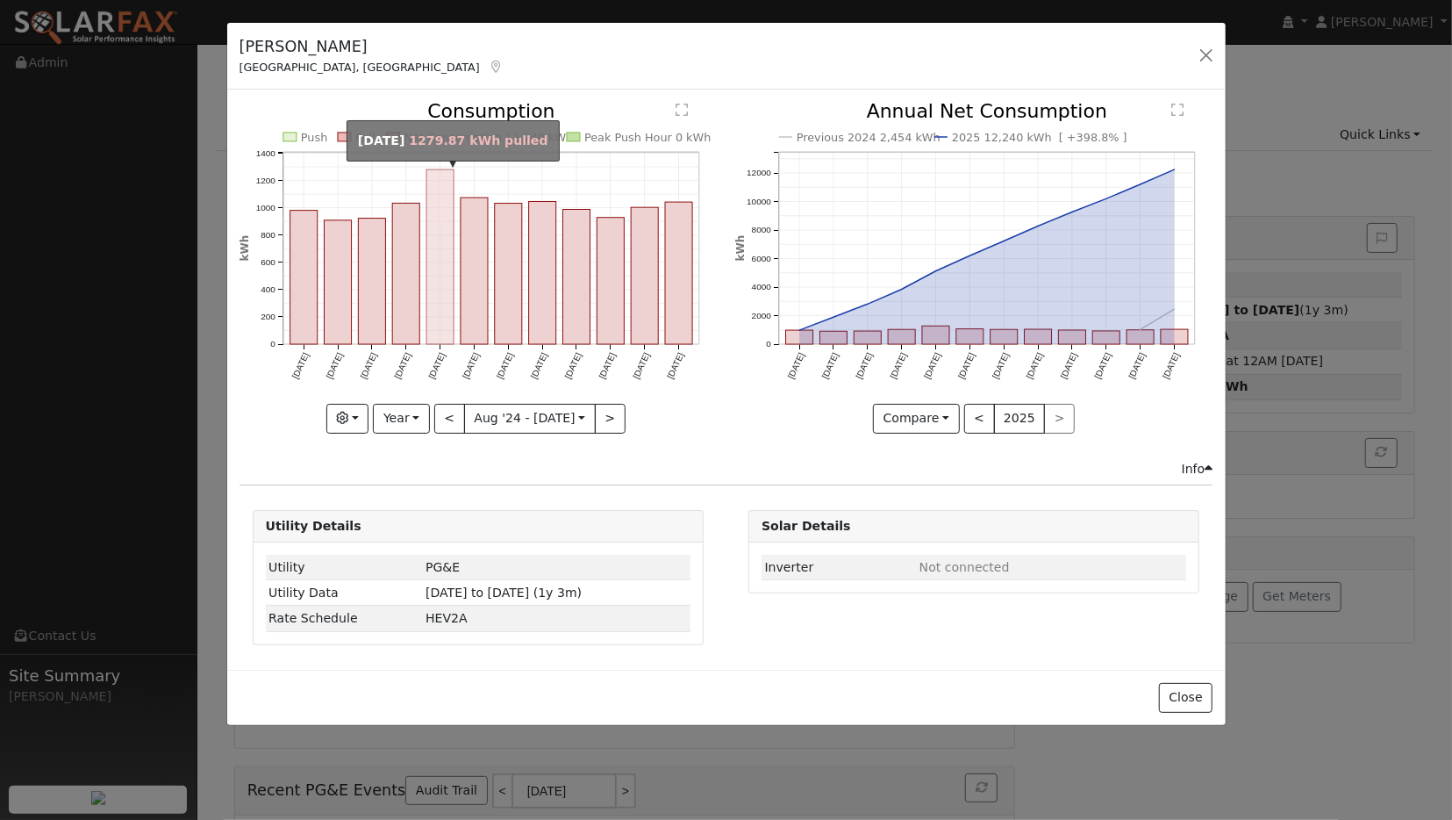
click at [442, 299] on rect "onclick=""" at bounding box center [440, 257] width 27 height 175
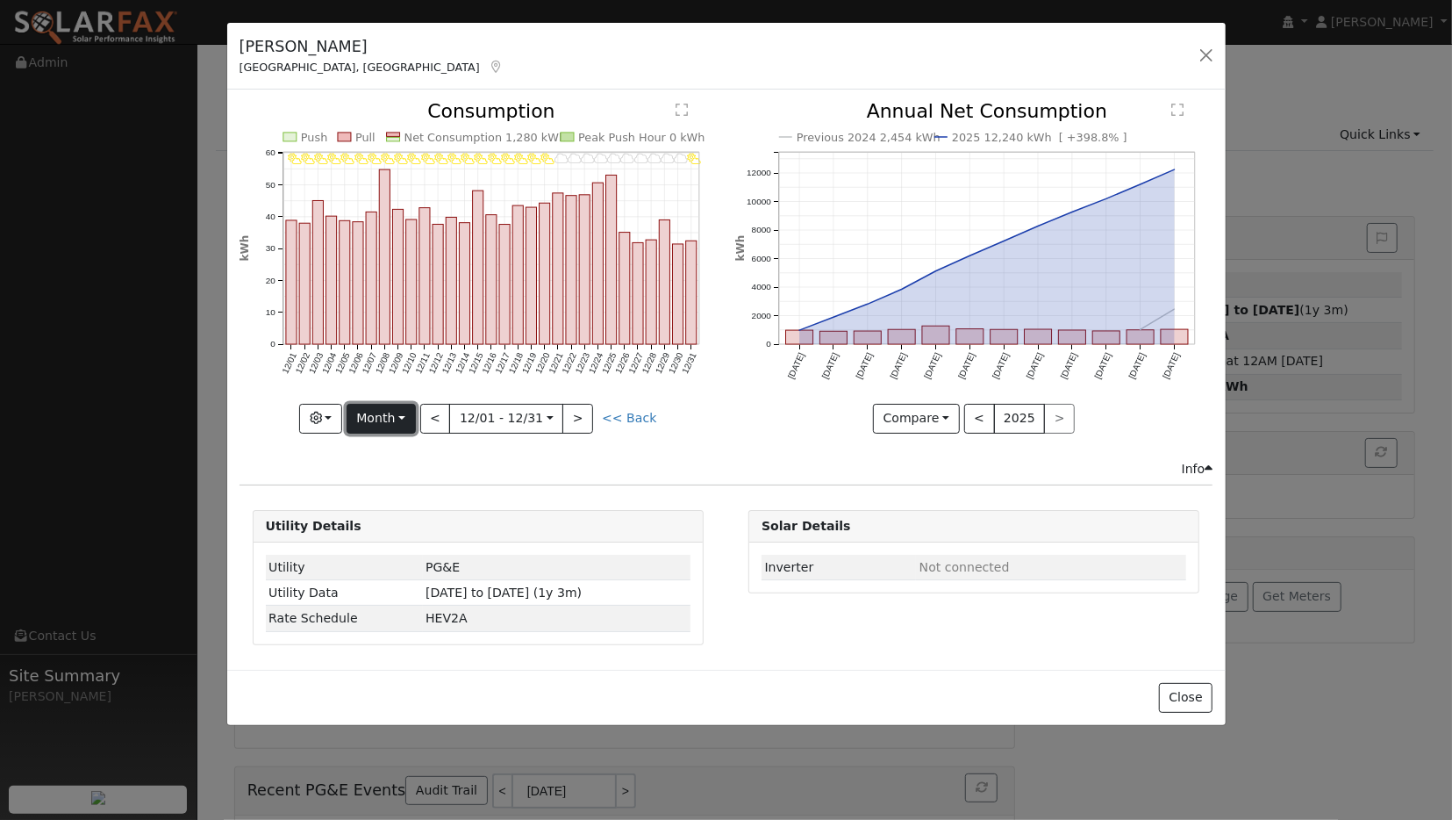
click at [398, 427] on button "Month" at bounding box center [381, 419] width 69 height 30
click at [384, 528] on link "Year" at bounding box center [409, 527] width 122 height 25
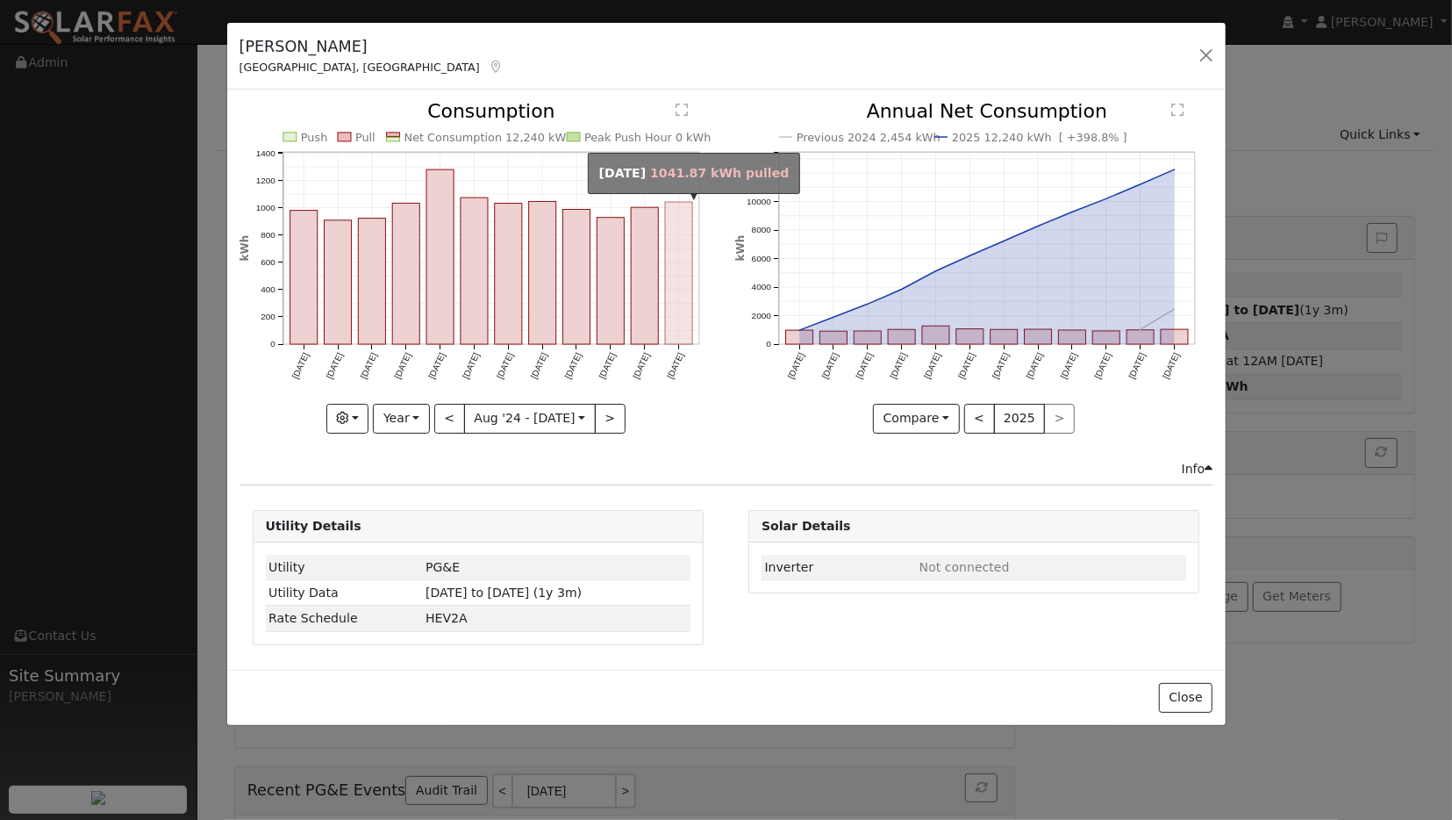
click at [683, 235] on rect "onclick=""" at bounding box center [678, 274] width 27 height 142
type input "2025-07-01"
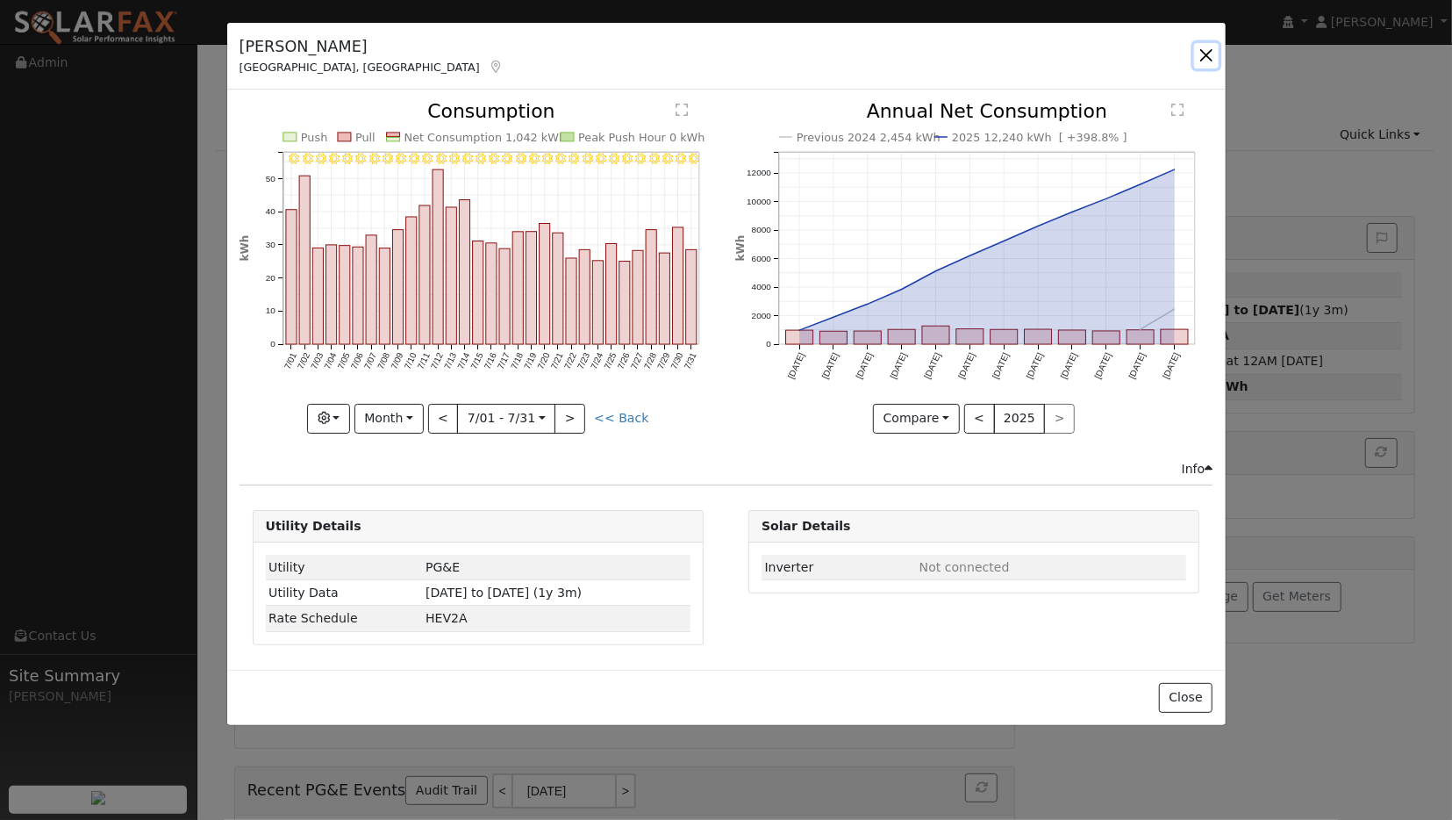
click at [1209, 55] on button "button" at bounding box center [1206, 55] width 25 height 25
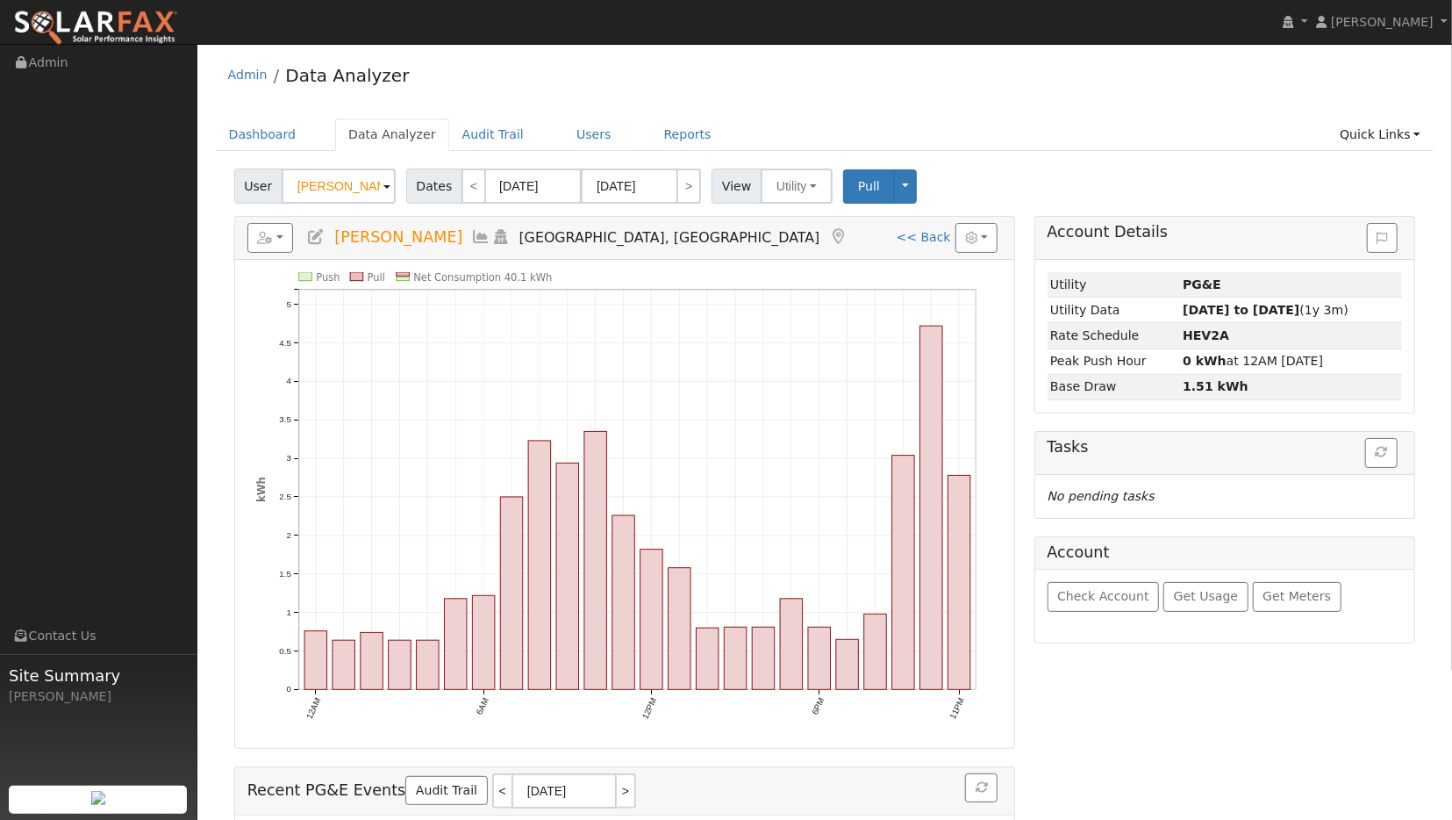
click at [472, 233] on icon at bounding box center [481, 237] width 19 height 16
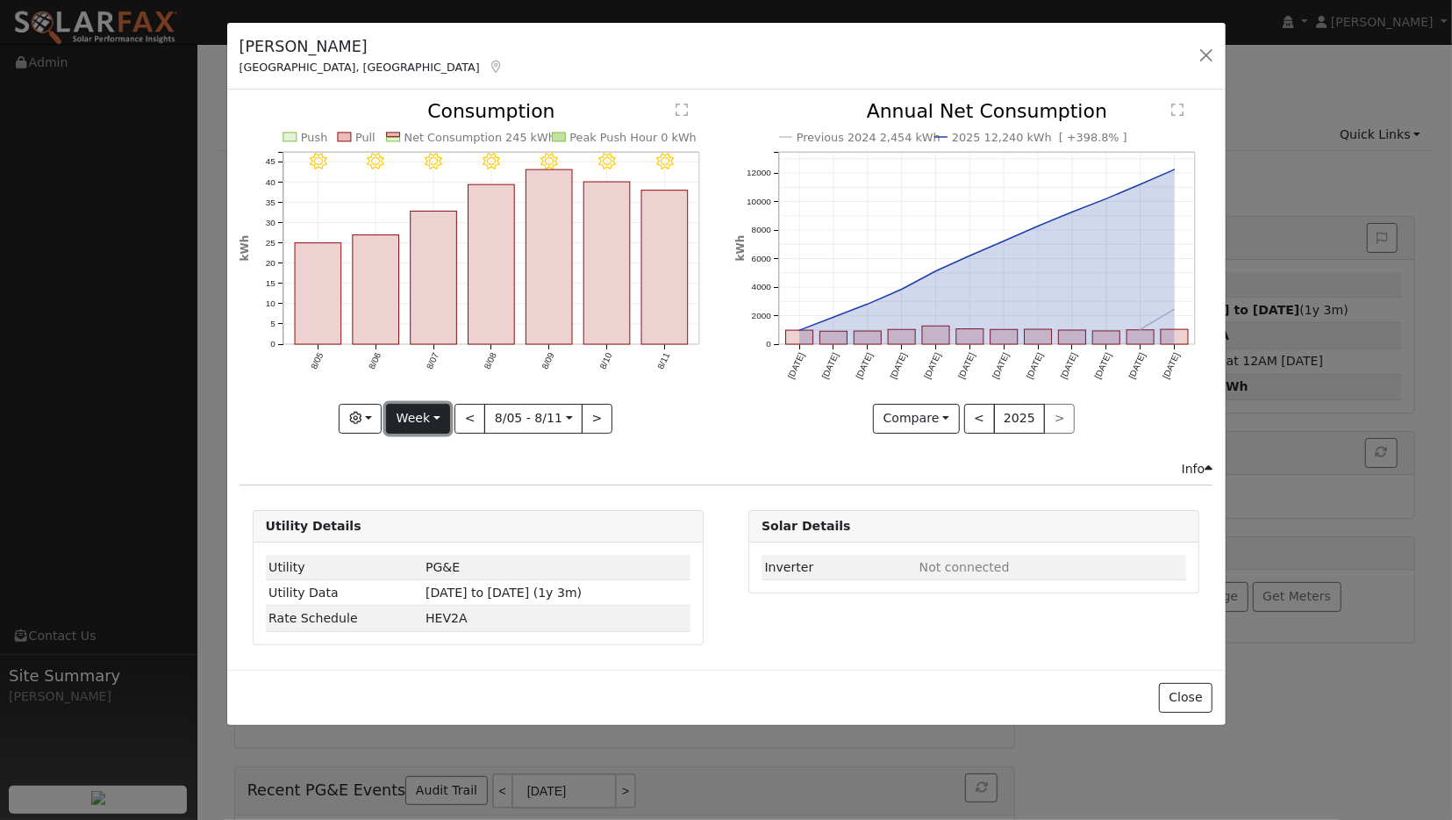
click at [423, 417] on button "Week" at bounding box center [418, 419] width 64 height 30
click at [419, 520] on link "Year" at bounding box center [448, 527] width 122 height 25
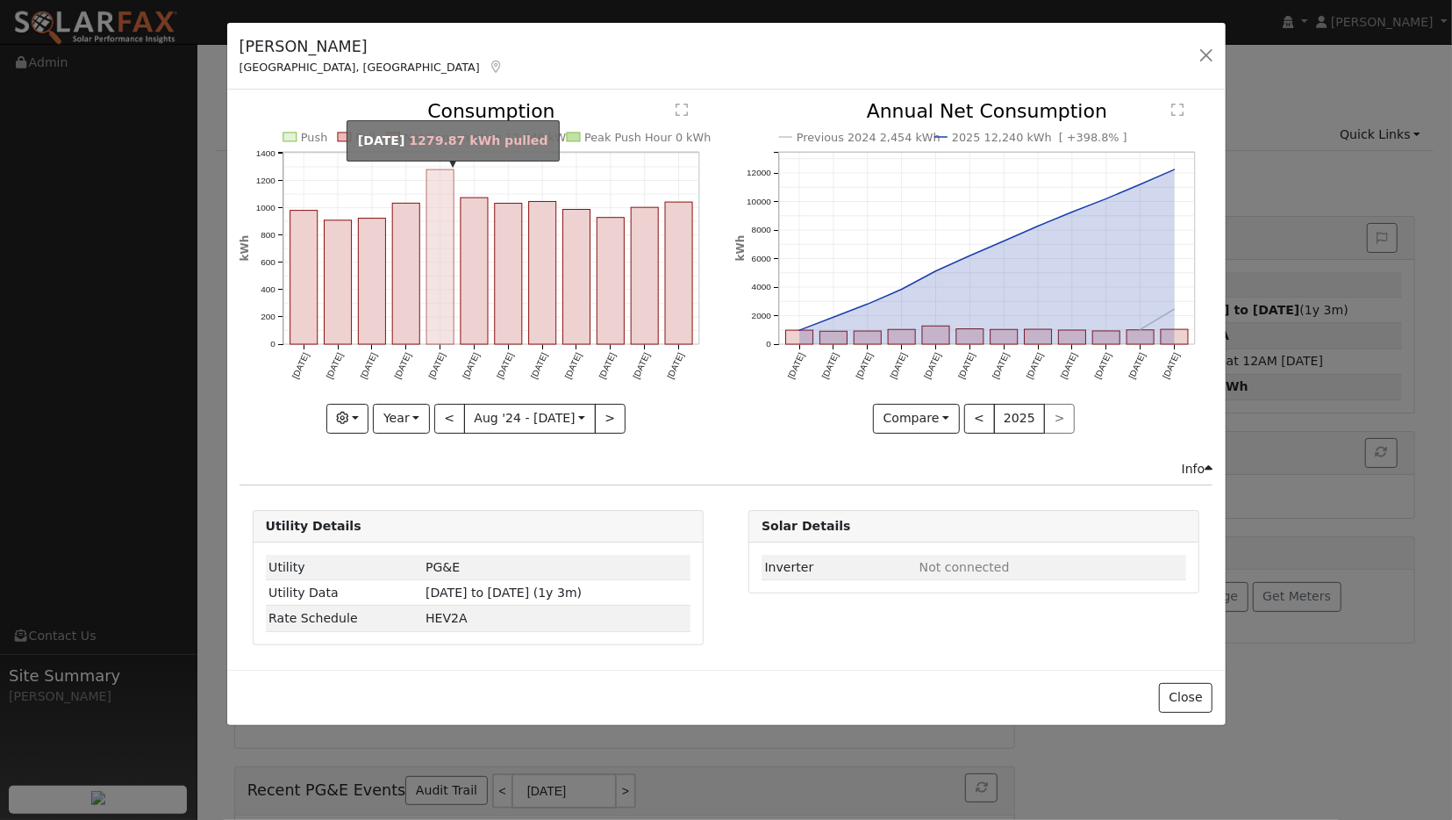
click at [439, 227] on rect "onclick=""" at bounding box center [440, 257] width 27 height 175
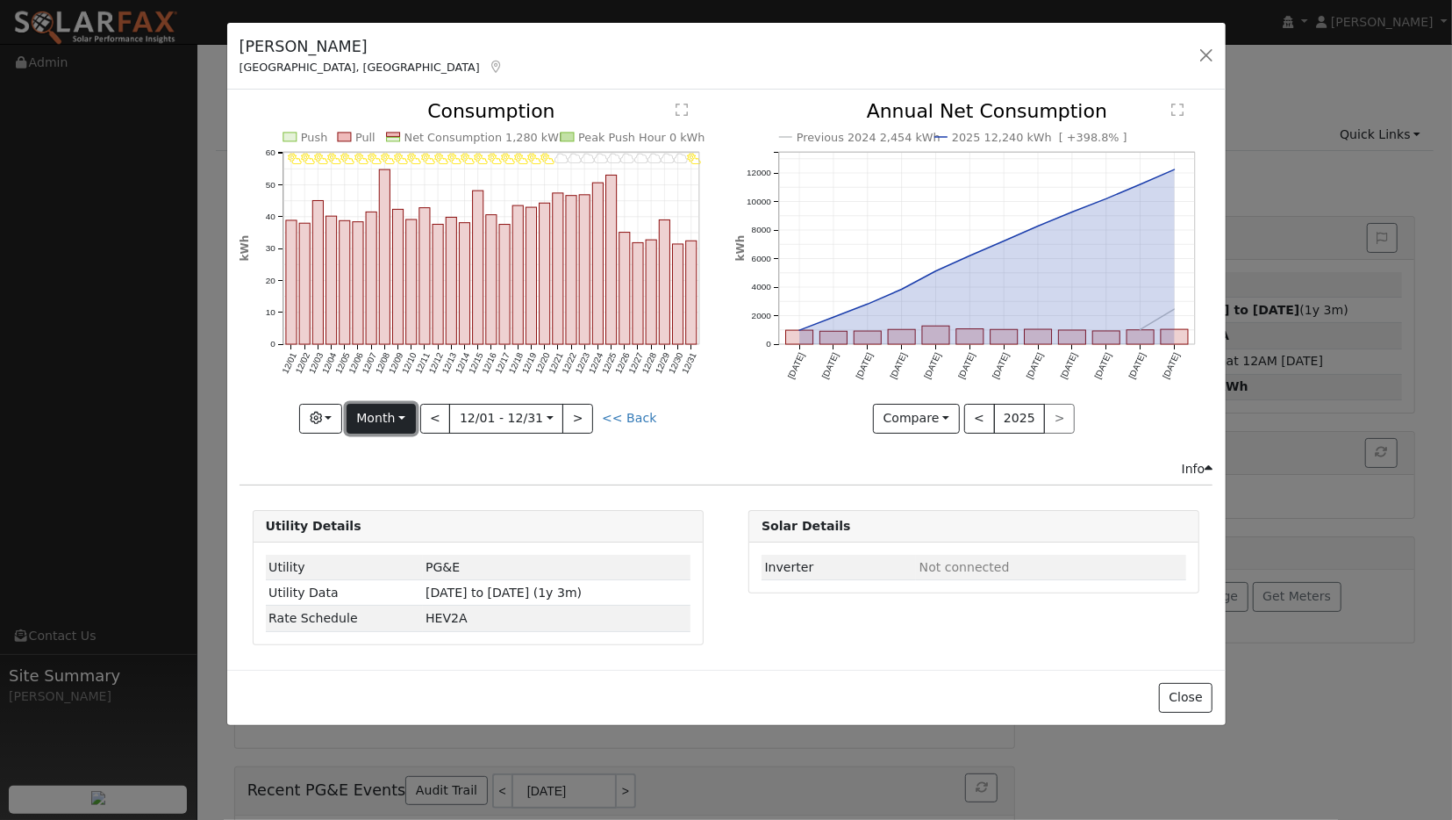
click at [404, 414] on button "Month" at bounding box center [381, 419] width 69 height 30
click at [394, 524] on link "Year" at bounding box center [409, 527] width 122 height 25
type input "2024-08-01"
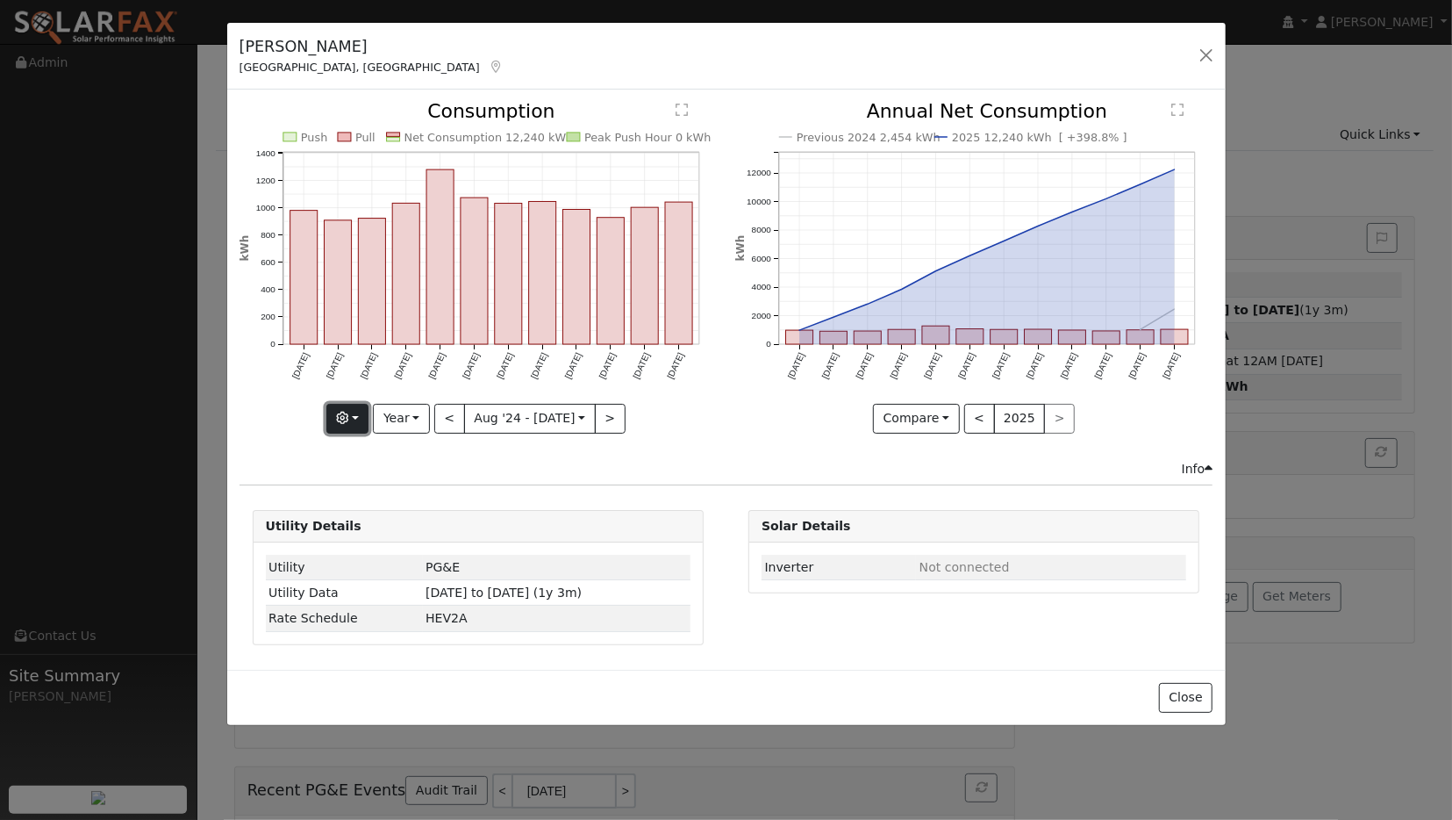
click at [364, 414] on button "button" at bounding box center [347, 419] width 43 height 30
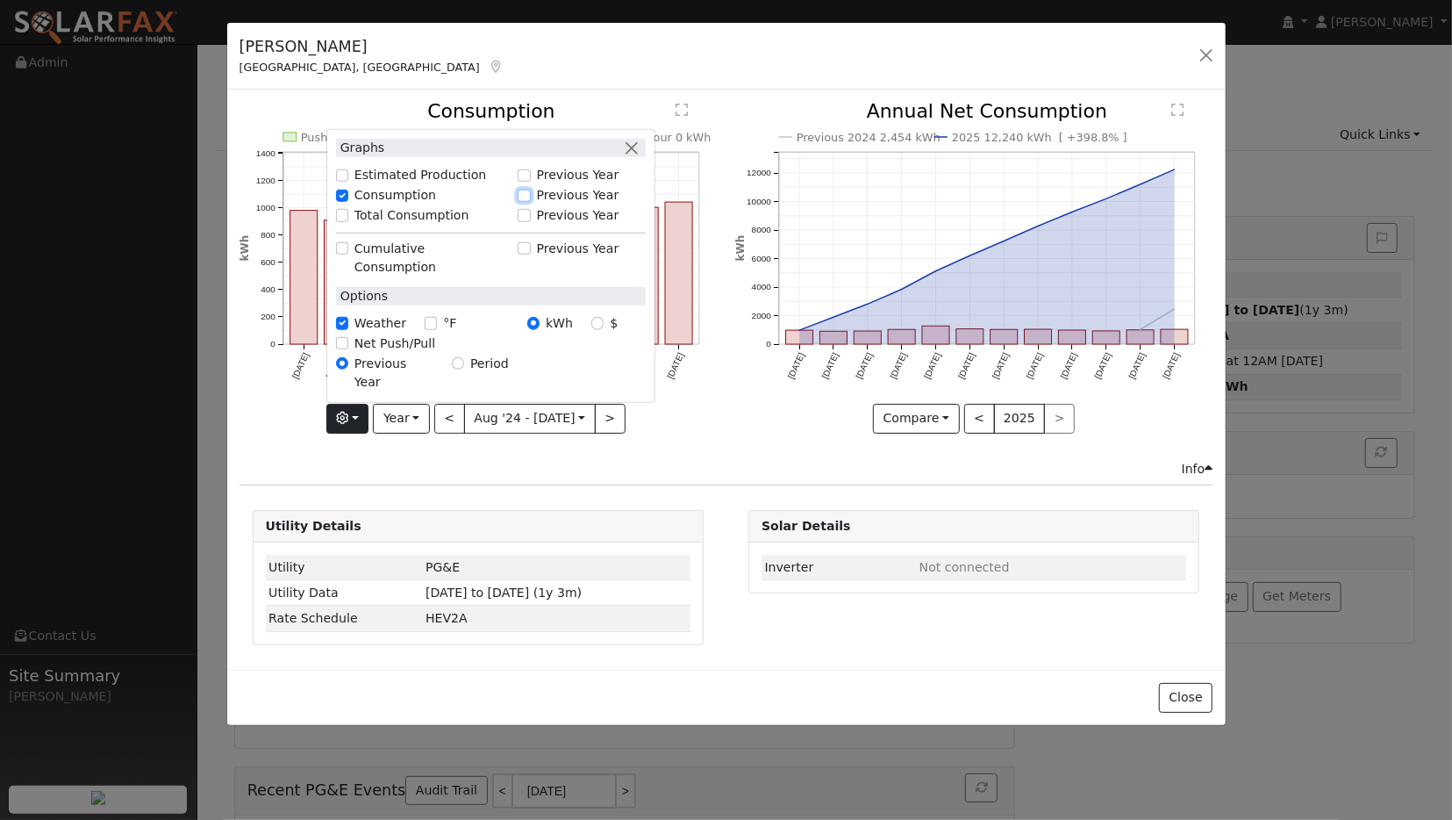
click at [530, 201] on input "Previous Year" at bounding box center [524, 195] width 12 height 12
checkbox input "true"
click at [663, 405] on icon "Net Consumption 2024 2,454 kWh Push Pull Net Consumption 12,240 kWh Peak Push H…" at bounding box center [478, 266] width 477 height 329
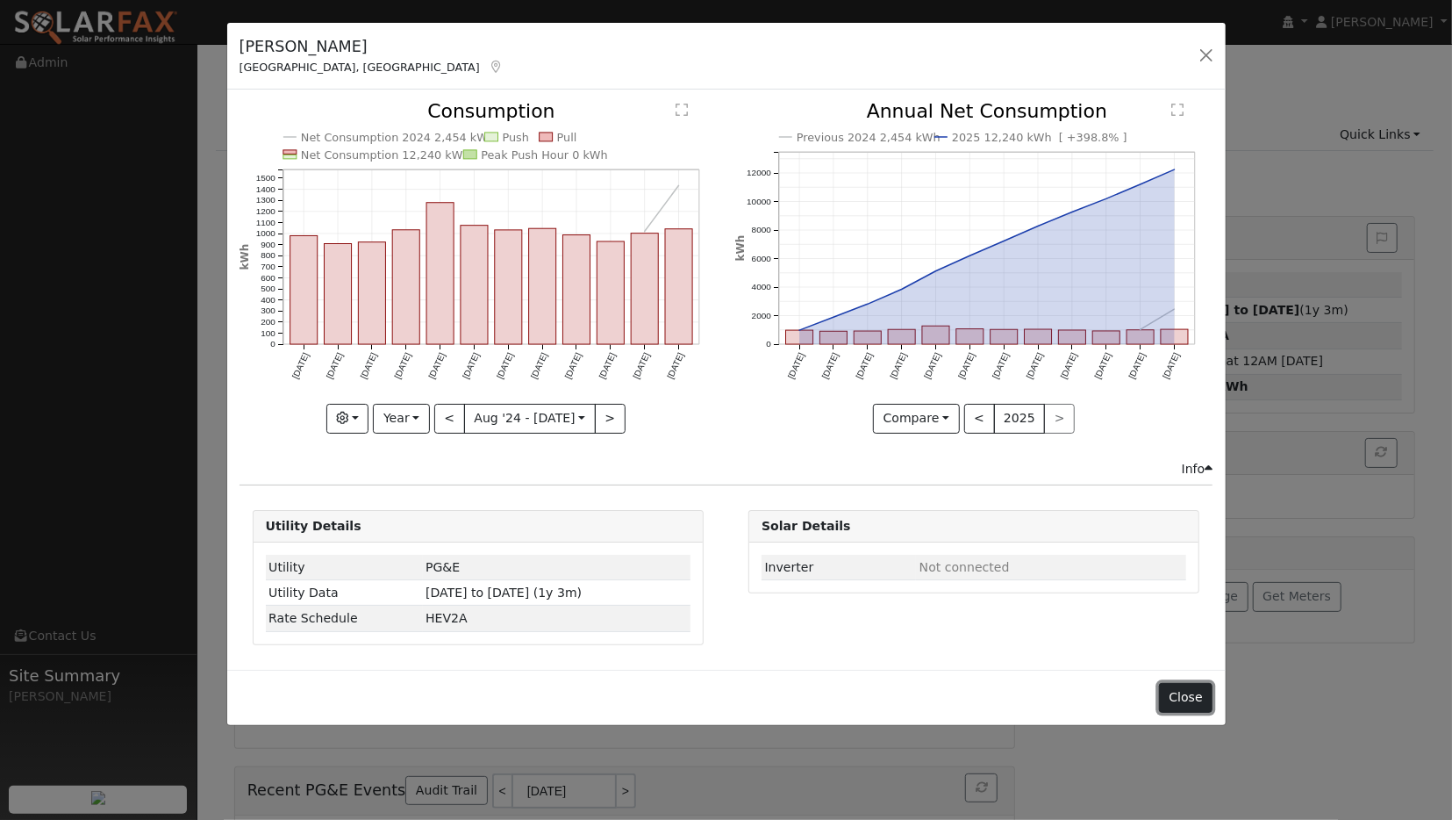
click at [1180, 689] on button "Close" at bounding box center [1186, 698] width 54 height 30
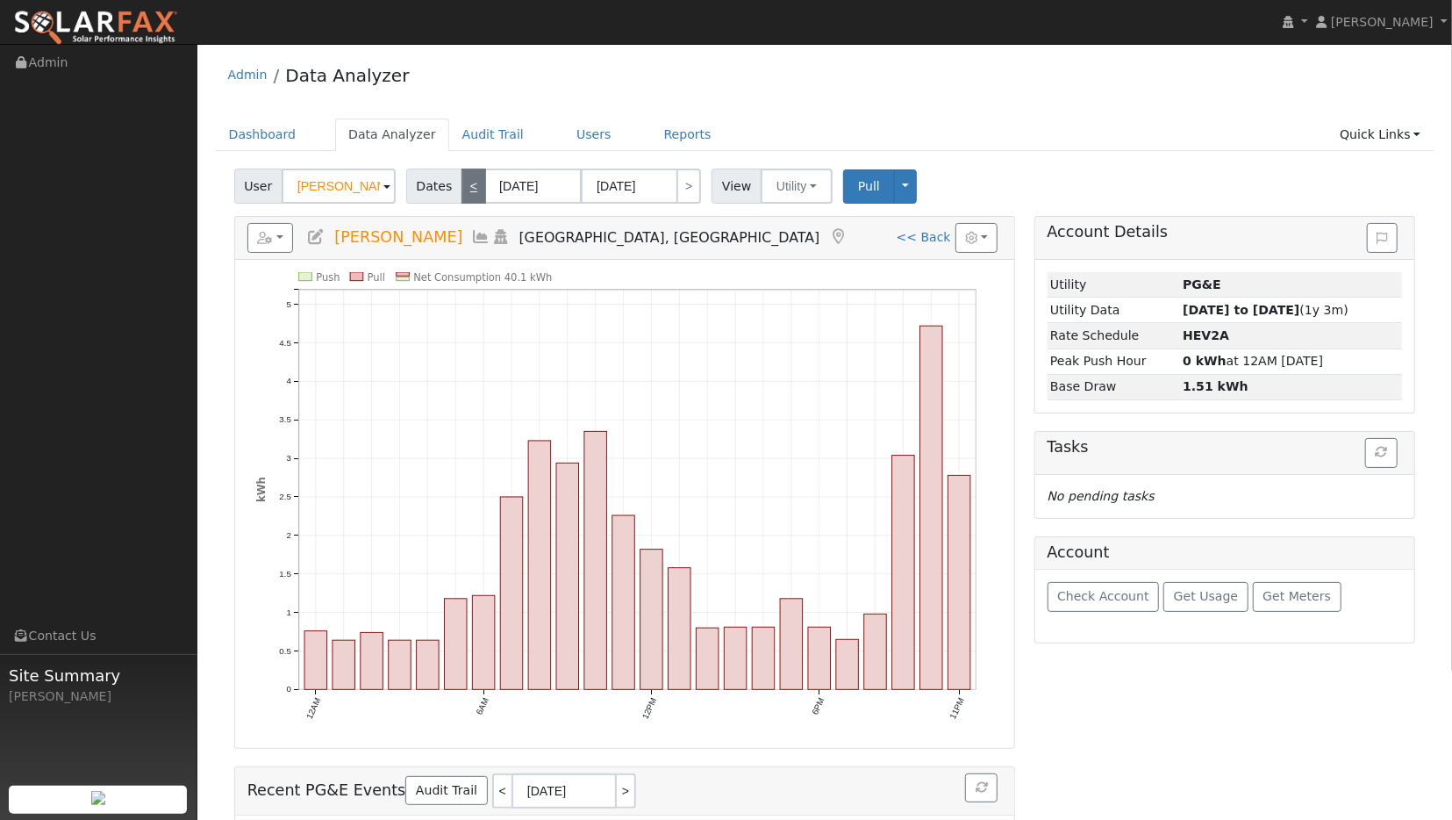
click at [470, 181] on link "<" at bounding box center [474, 186] width 25 height 35
type input "08/09/2025"
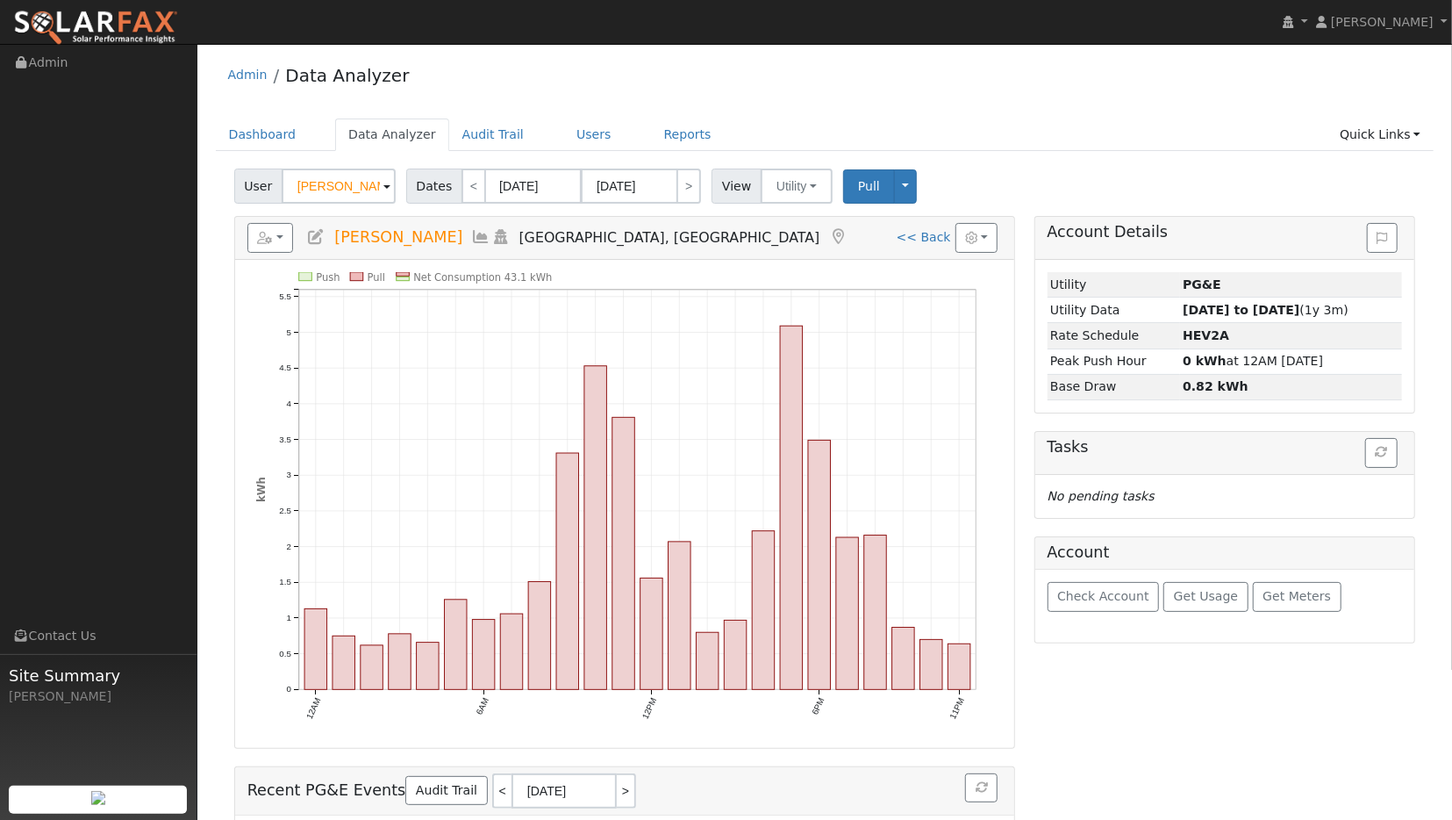
click at [472, 234] on icon at bounding box center [481, 237] width 19 height 16
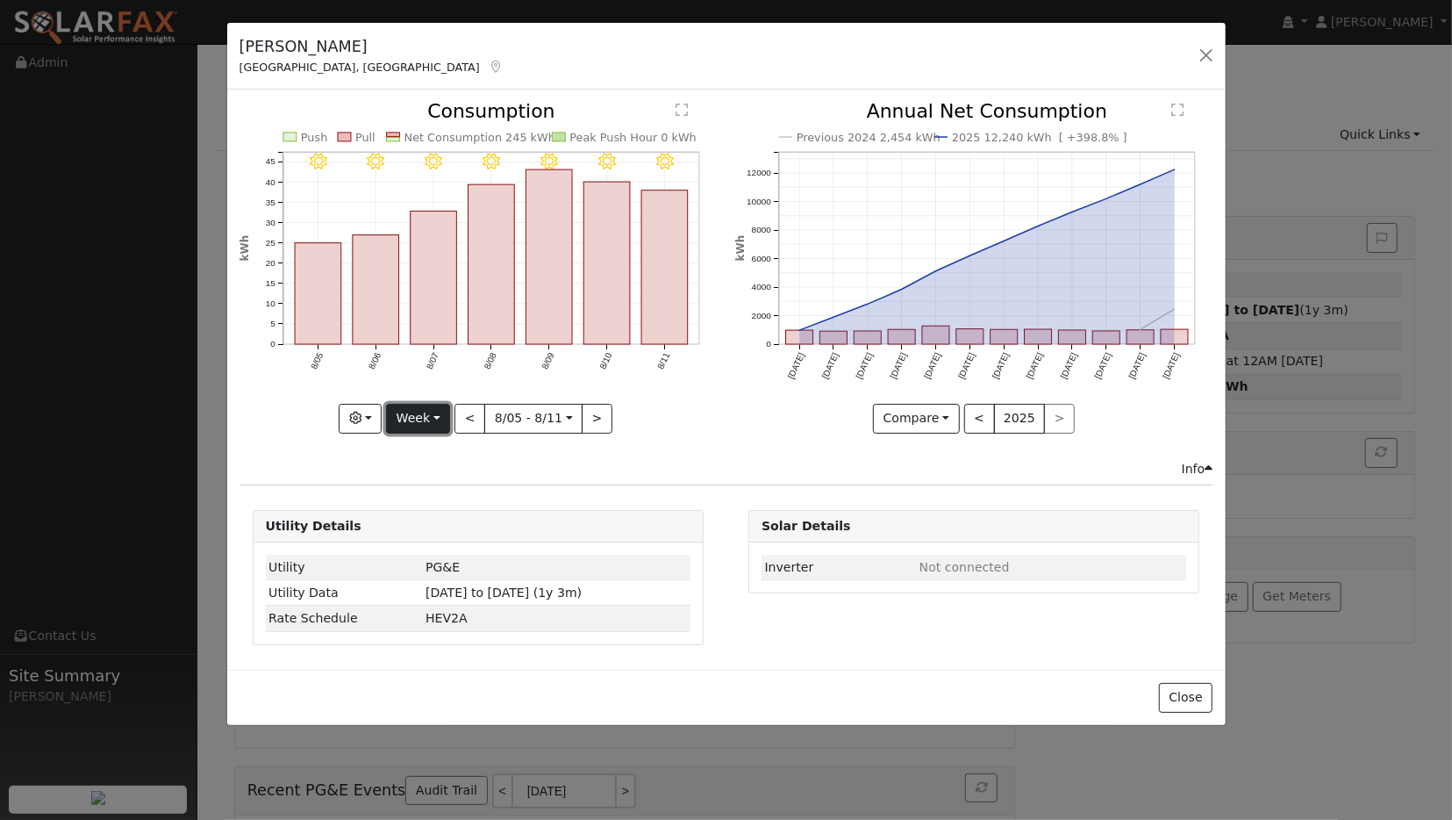
click at [423, 419] on button "Week" at bounding box center [418, 419] width 64 height 30
click at [431, 524] on link "Year" at bounding box center [448, 527] width 122 height 25
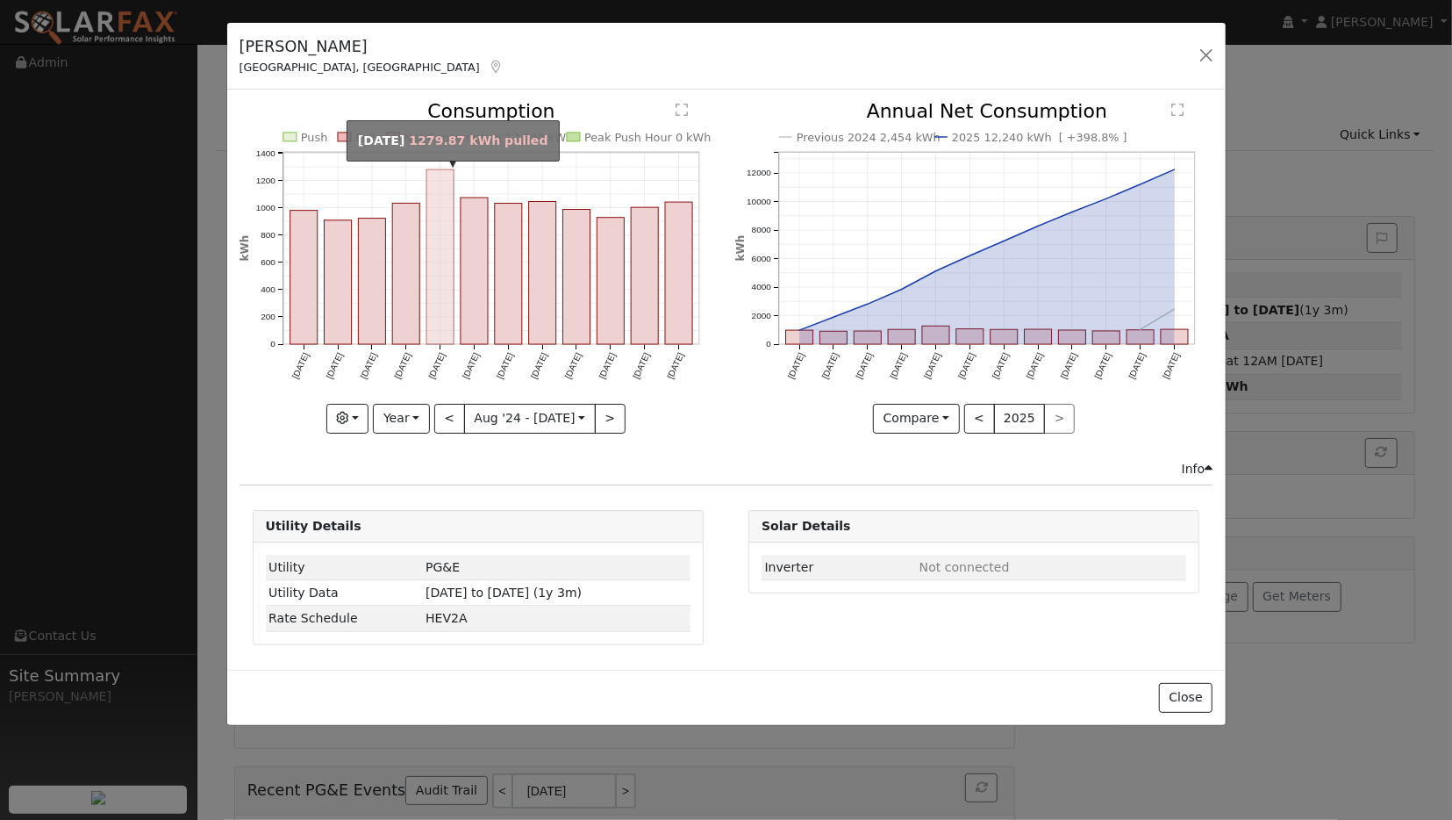
click at [441, 276] on rect "onclick=""" at bounding box center [440, 257] width 27 height 175
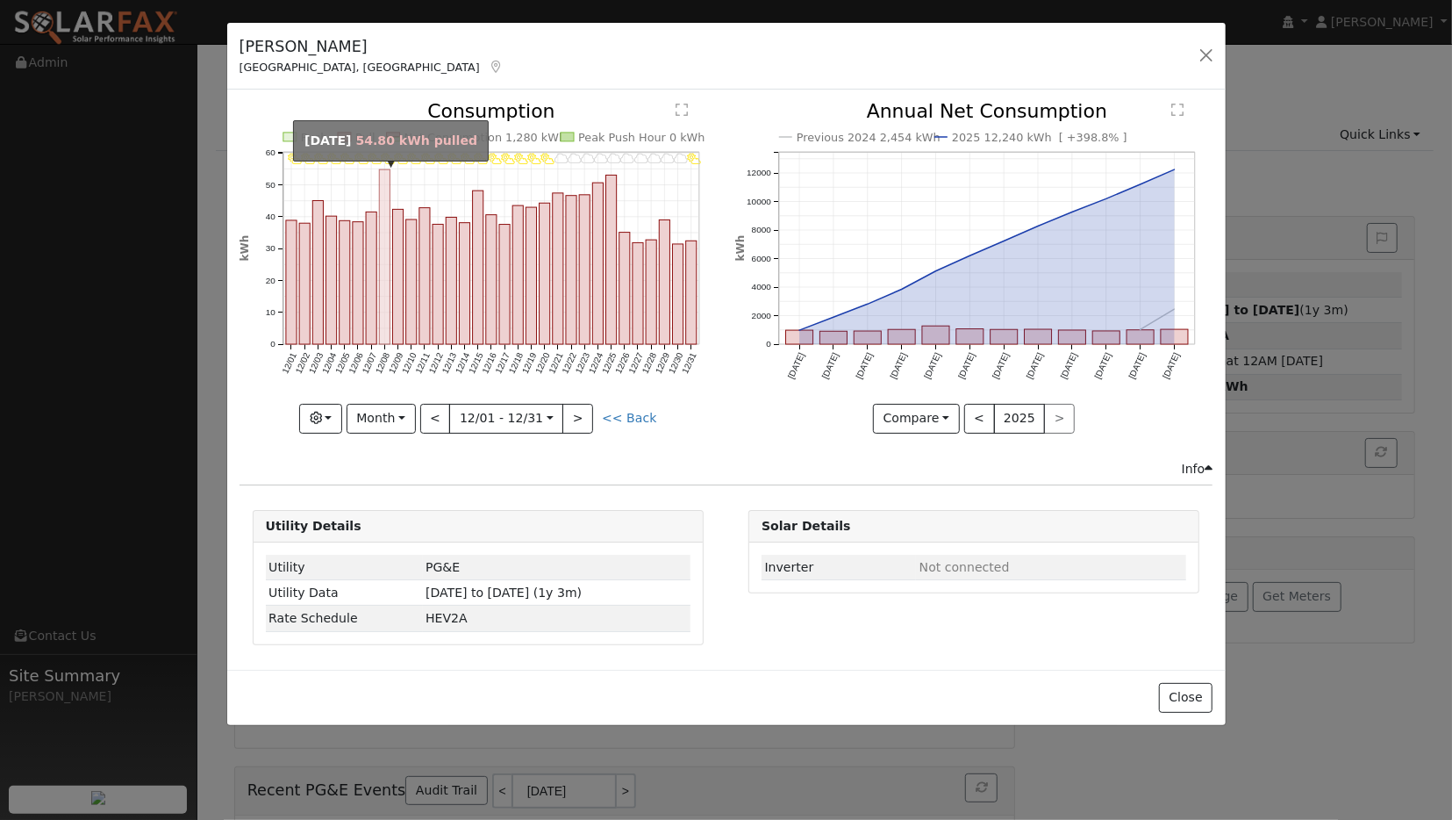
click at [387, 188] on rect "onclick=""" at bounding box center [384, 257] width 11 height 175
type input "2024-12-08"
